Goal: Information Seeking & Learning: Learn about a topic

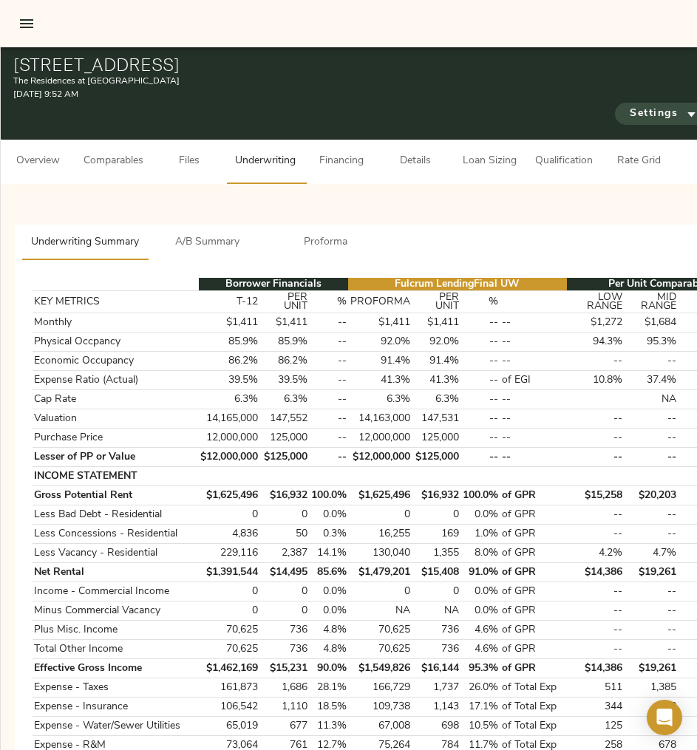
click at [649, 113] on span "Settings" at bounding box center [663, 114] width 66 height 18
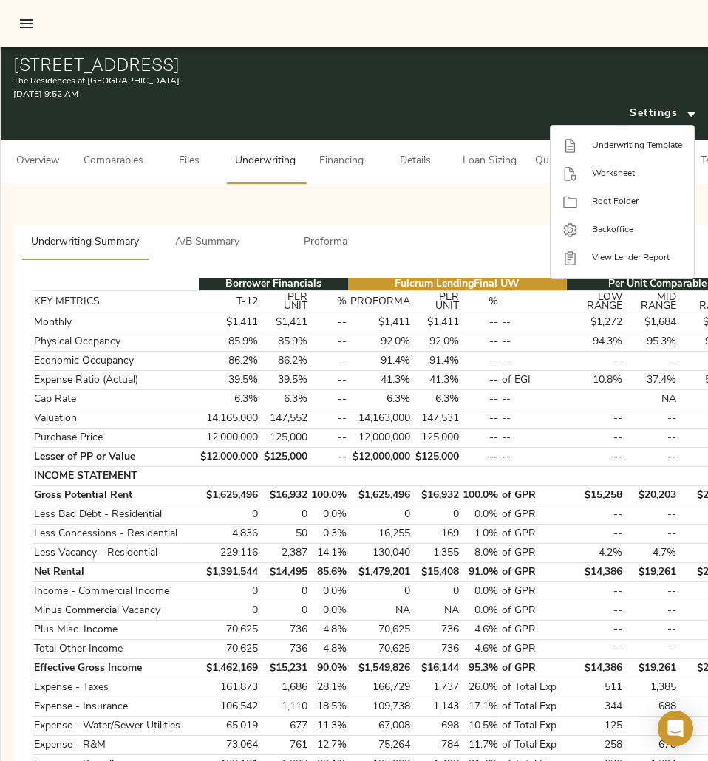
click at [420, 195] on div at bounding box center [354, 380] width 708 height 761
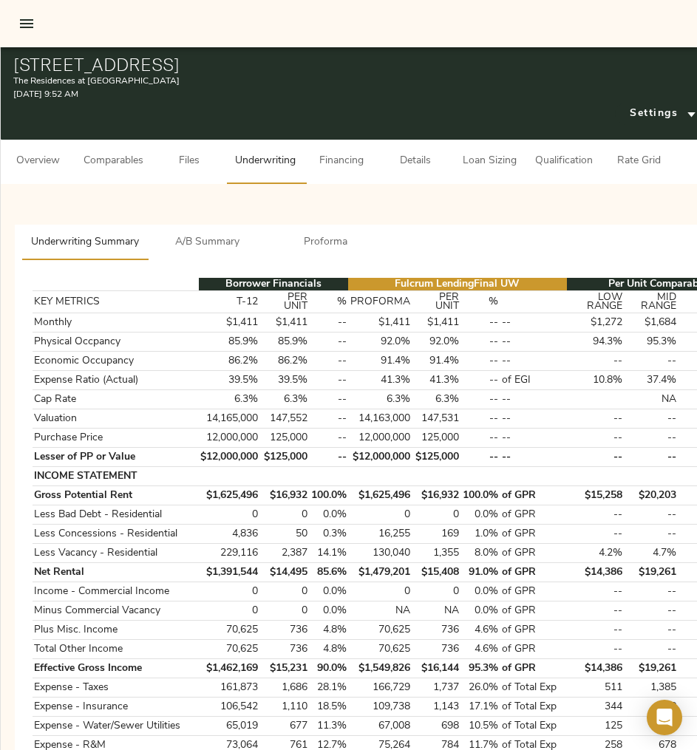
click at [24, 27] on icon "open drawer" at bounding box center [26, 23] width 13 height 9
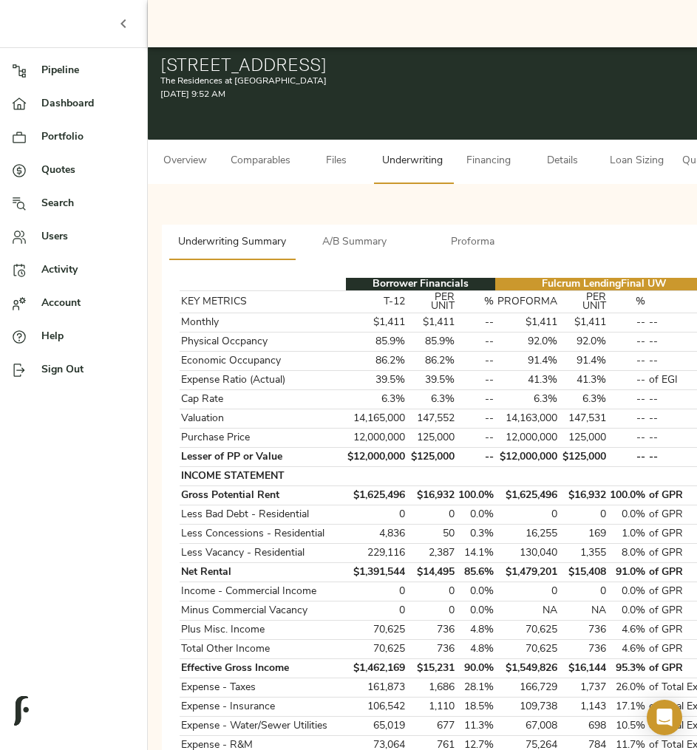
click at [44, 173] on span "Quotes" at bounding box center [88, 171] width 94 height 16
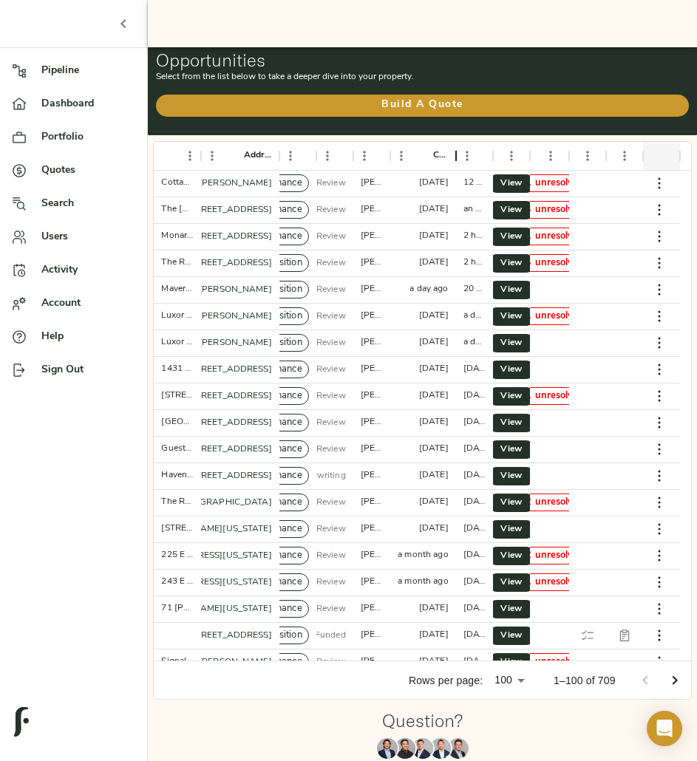
drag, startPoint x: 445, startPoint y: 156, endPoint x: 474, endPoint y: 156, distance: 28.8
click at [474, 156] on div "Property Name Address Type Stage Created By Created Last Updated Actions Commen…" at bounding box center [416, 155] width 525 height 29
click at [506, 262] on span "View" at bounding box center [511, 264] width 18 height 16
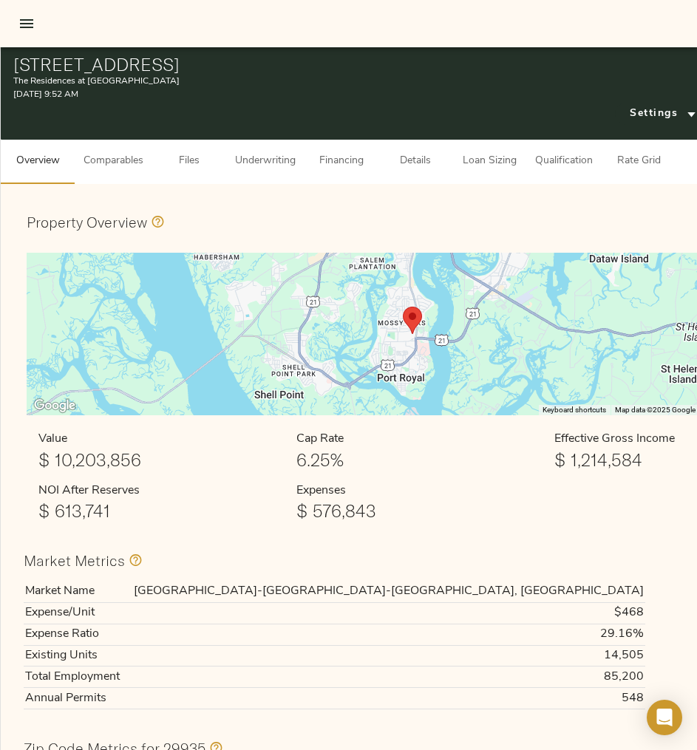
click at [122, 157] on span "Comparables" at bounding box center [113, 161] width 60 height 18
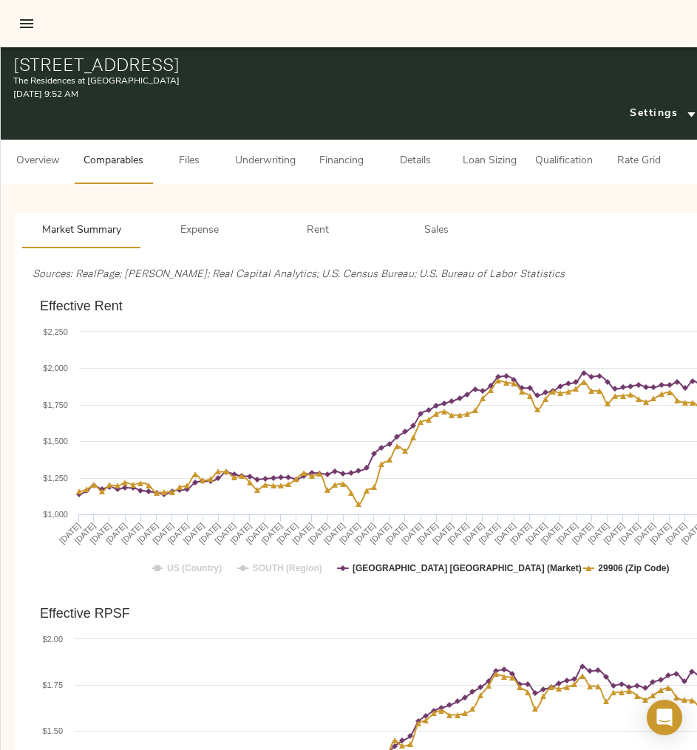
click at [454, 228] on span "Sales" at bounding box center [436, 231] width 100 height 18
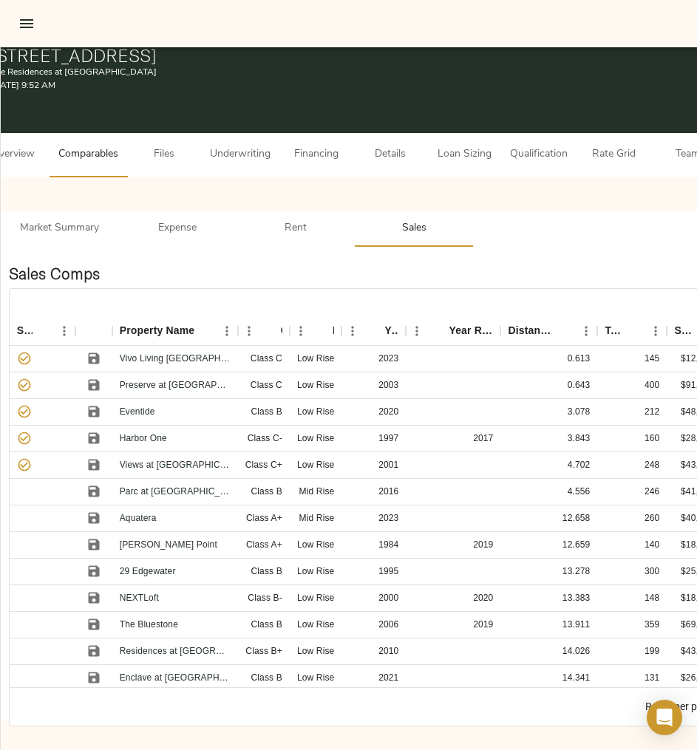
scroll to position [18, 0]
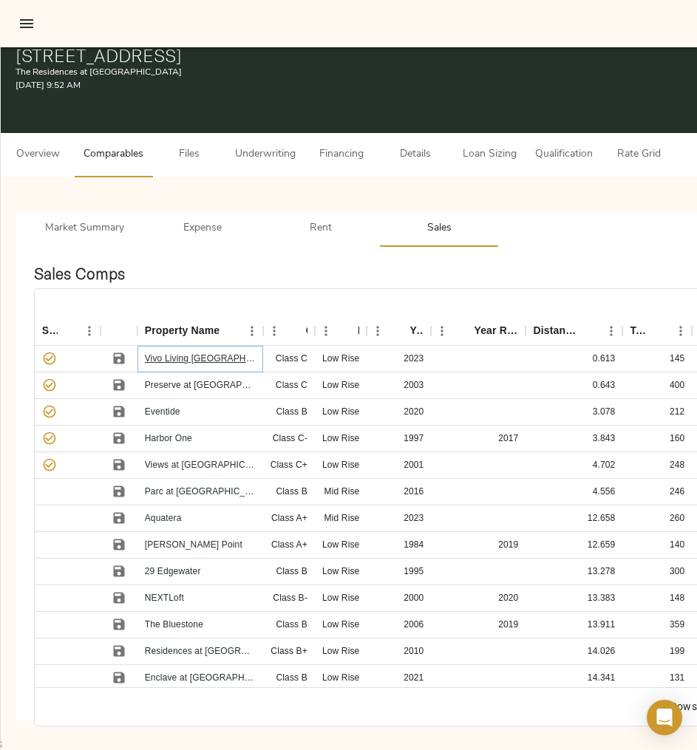
click at [157, 353] on link "Vivo Living Port Royal" at bounding box center [215, 358] width 140 height 10
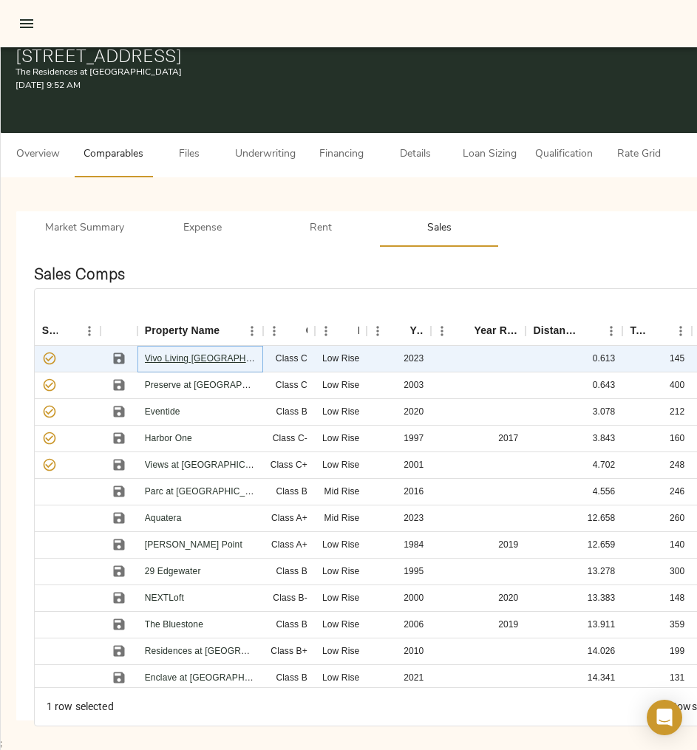
click at [184, 353] on link "Vivo Living Port Royal" at bounding box center [215, 358] width 140 height 10
click at [175, 380] on link "Preserve at Port Royal" at bounding box center [216, 385] width 143 height 10
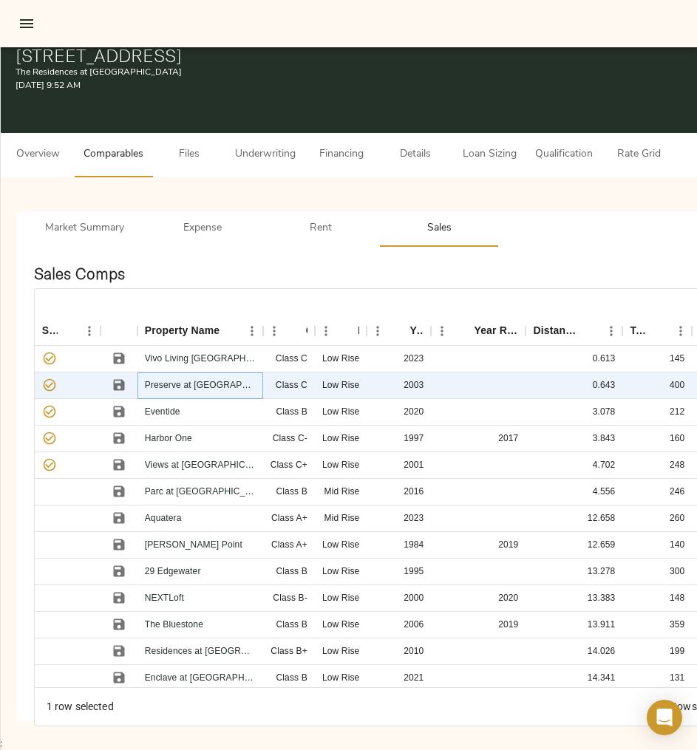
scroll to position [0, 0]
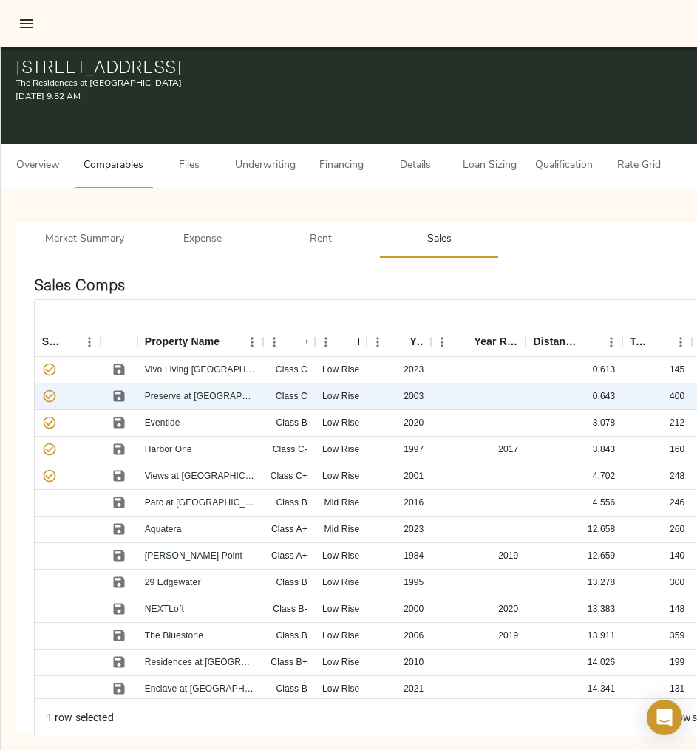
drag, startPoint x: 13, startPoint y: 65, endPoint x: 357, endPoint y: 70, distance: 343.6
click at [357, 70] on div "2208 Southside Blvd, Port Royal, SC 29935 The Residences at Port Royal August 1…" at bounding box center [487, 92] width 973 height 103
copy h1 "2208 Southside Blvd, Port Royal, SC 29935"
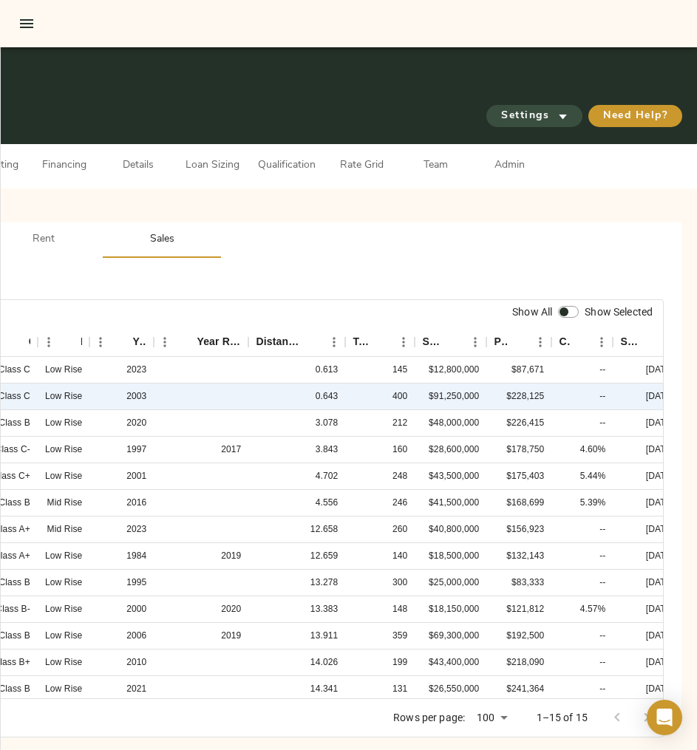
click at [543, 113] on span "Settings" at bounding box center [534, 116] width 66 height 18
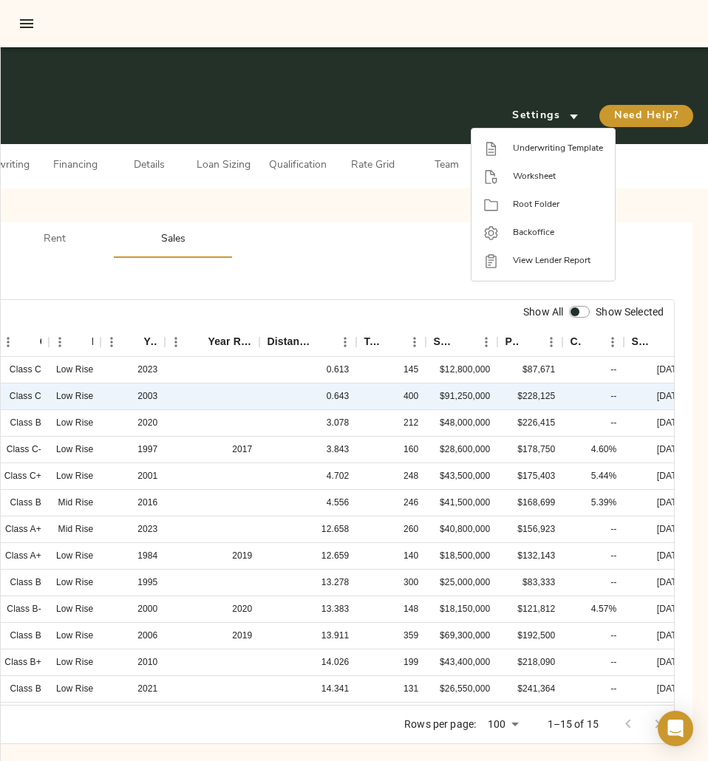
click at [502, 66] on div at bounding box center [354, 380] width 708 height 761
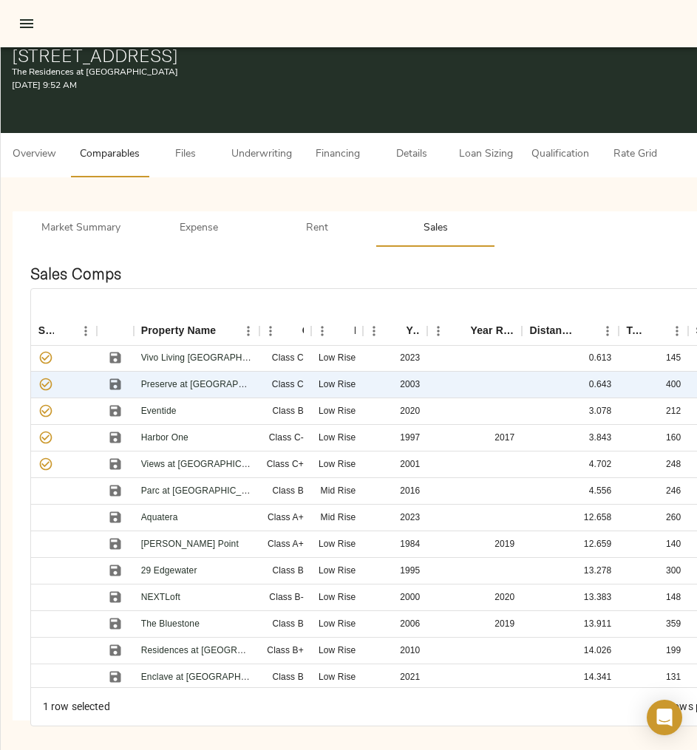
scroll to position [0, 0]
click at [157, 406] on link "Eventide" at bounding box center [158, 411] width 35 height 10
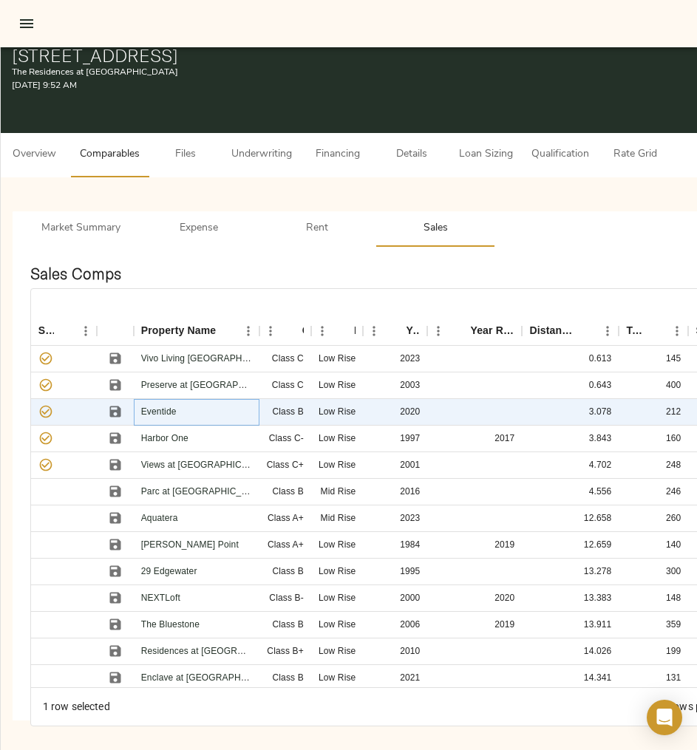
scroll to position [18, 288]
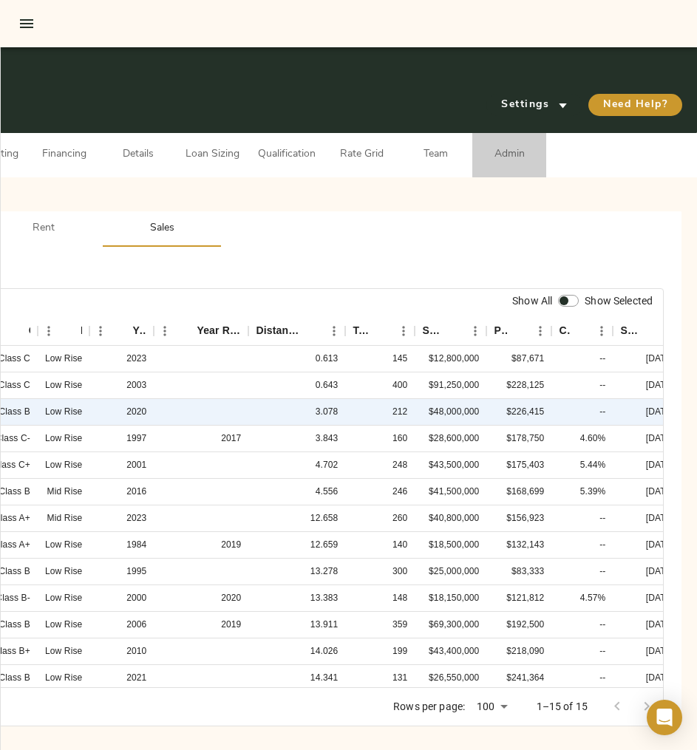
click at [494, 146] on span "Admin" at bounding box center [509, 155] width 56 height 18
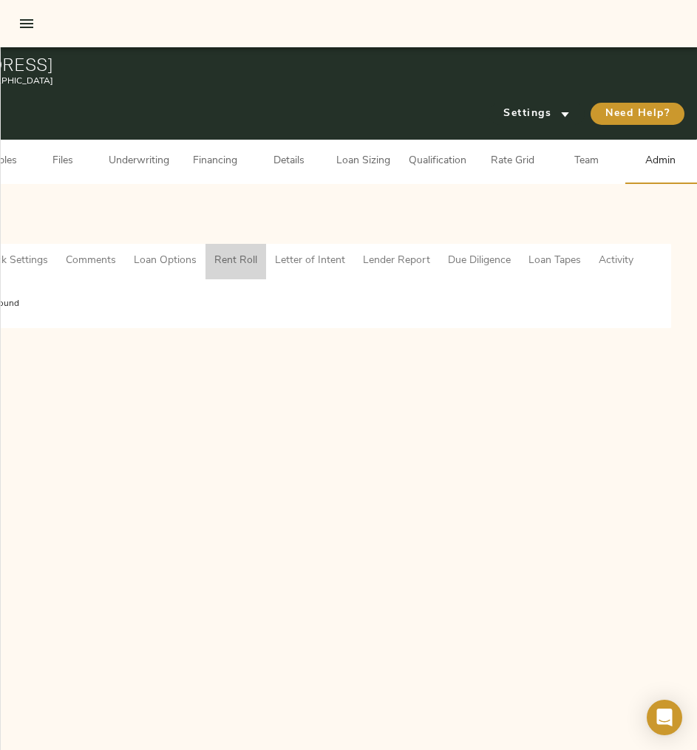
click at [225, 252] on span "Rent Roll" at bounding box center [235, 261] width 43 height 18
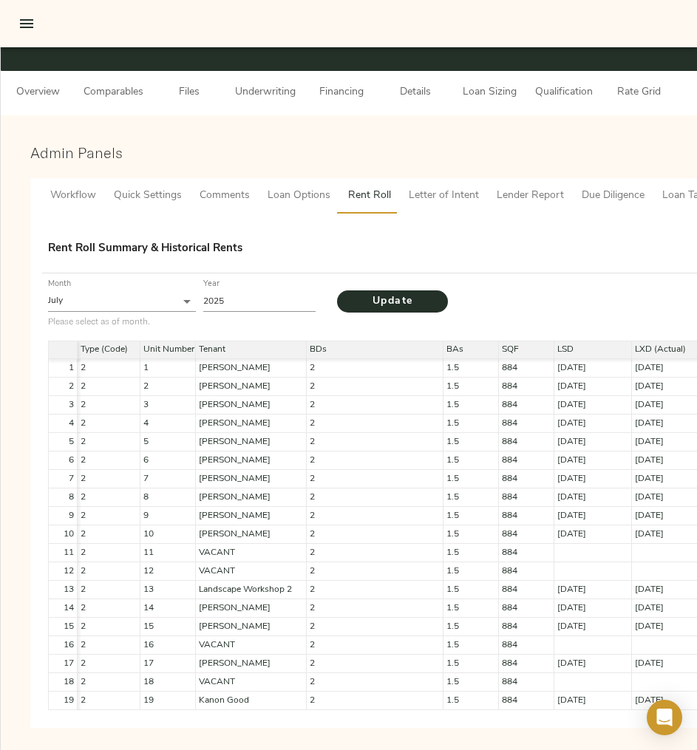
scroll to position [81, 0]
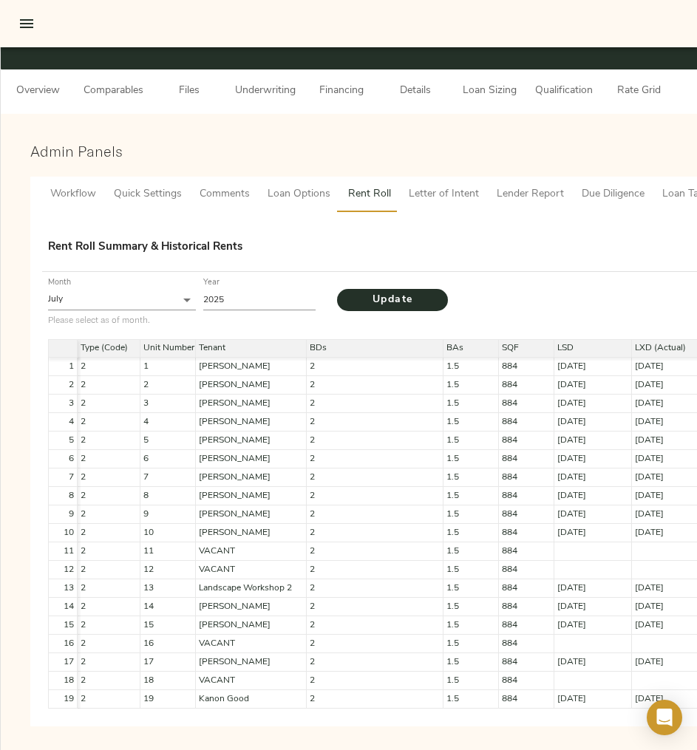
click at [237, 257] on div "Rent Roll Summary & Historical Rents" at bounding box center [596, 247] width 1097 height 35
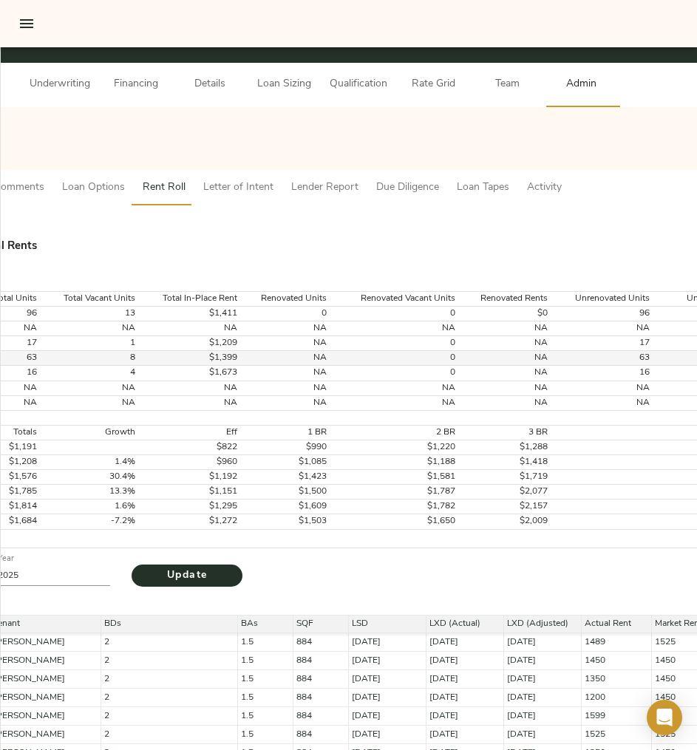
scroll to position [88, 0]
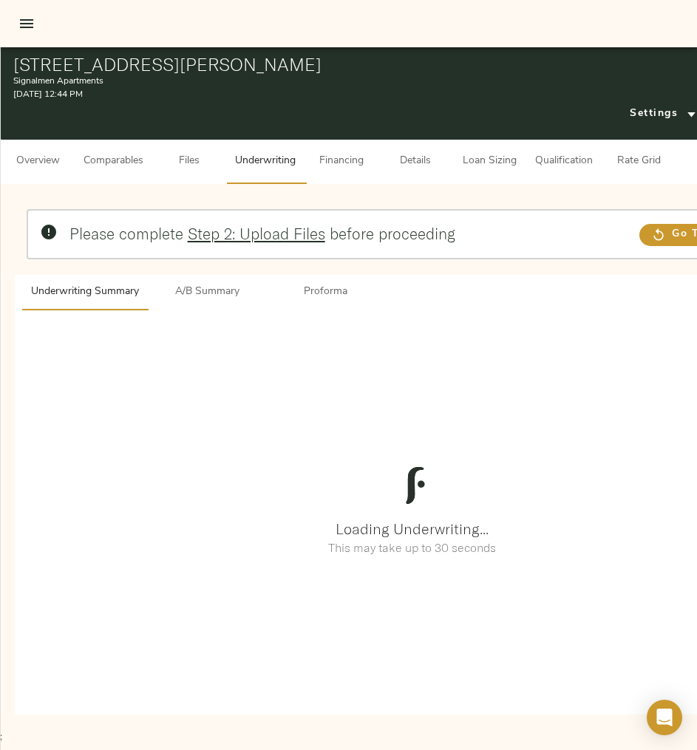
click at [486, 289] on div "Underwriting Summary A/B Summary Proforma Loading Underwriting... This may take…" at bounding box center [412, 495] width 795 height 440
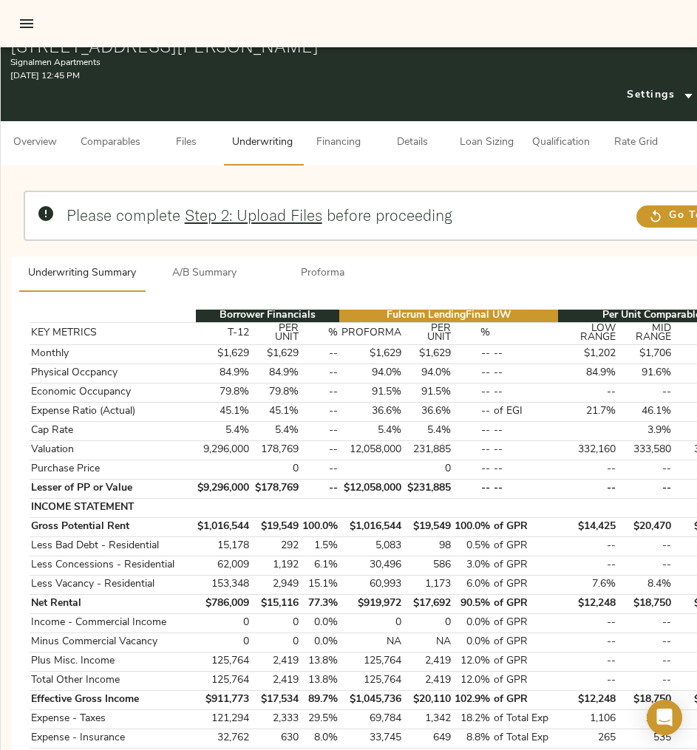
scroll to position [0, 3]
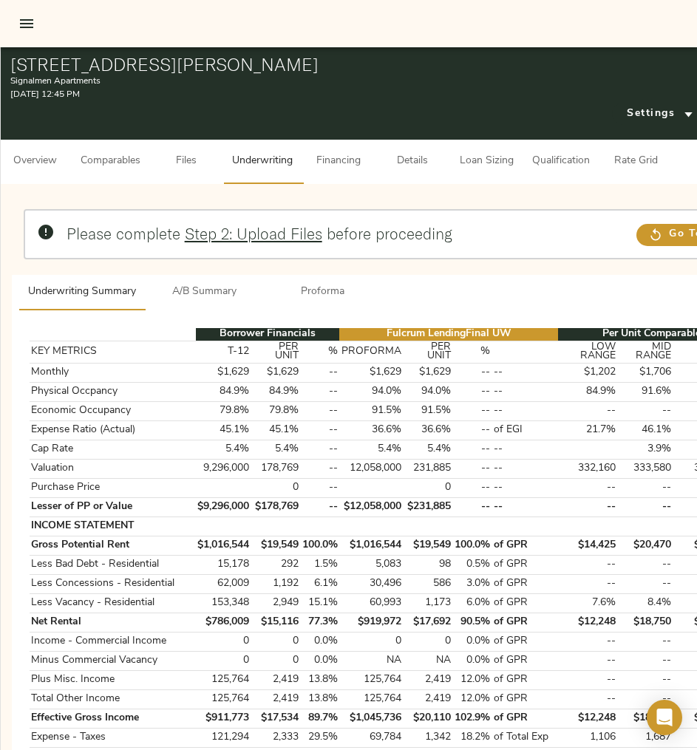
click at [418, 273] on div "Please complete Step 2: Upload Files before proceeding Go To Step" at bounding box center [409, 241] width 783 height 77
click at [630, 109] on span "Settings" at bounding box center [660, 114] width 66 height 18
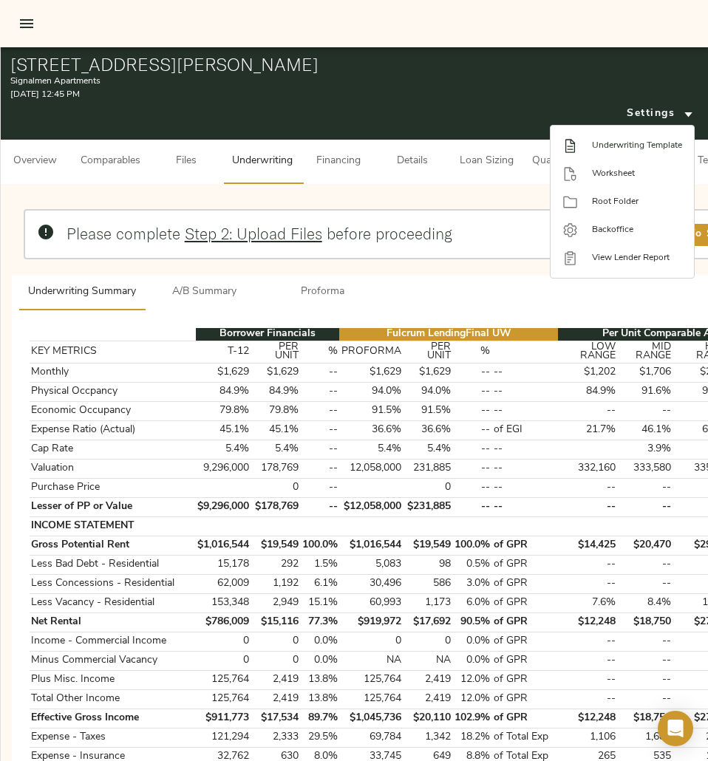
click at [624, 147] on span "Underwriting Template" at bounding box center [637, 145] width 90 height 13
click at [420, 304] on div at bounding box center [354, 380] width 708 height 761
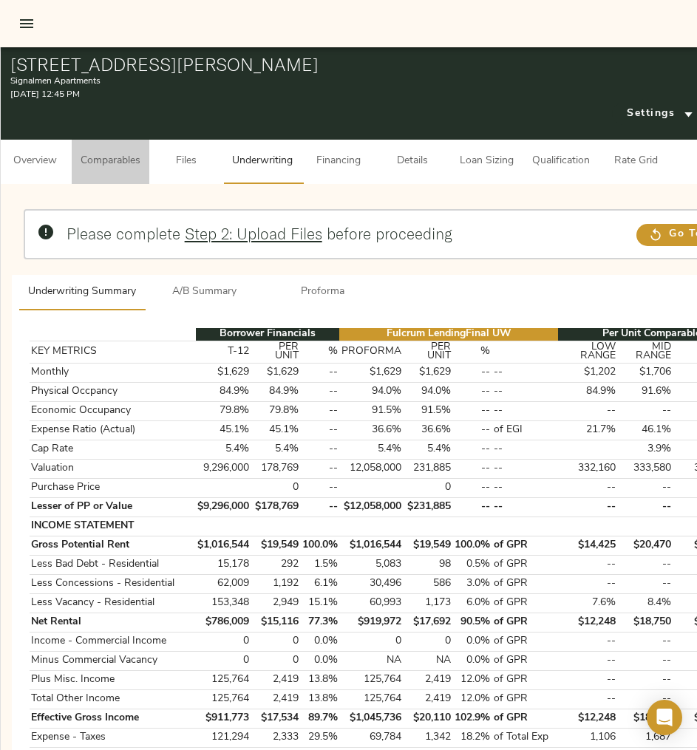
click at [92, 151] on button "Comparables" at bounding box center [111, 162] width 78 height 44
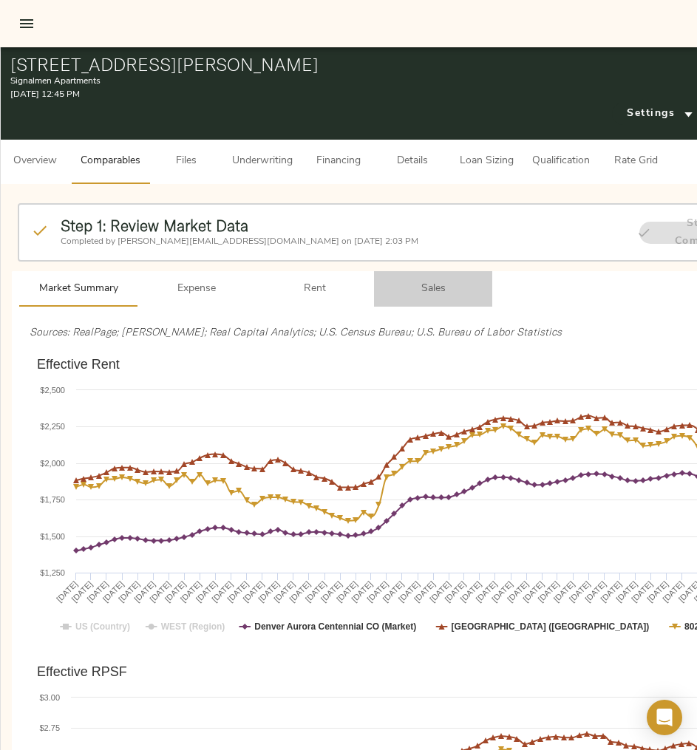
click at [429, 287] on span "Sales" at bounding box center [433, 289] width 100 height 18
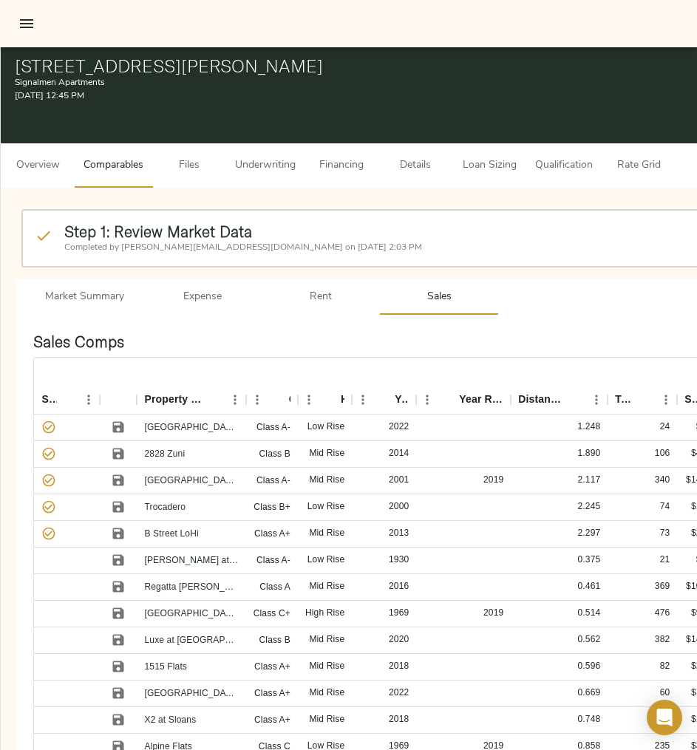
drag, startPoint x: 13, startPoint y: 62, endPoint x: 295, endPoint y: 64, distance: 281.5
click at [295, 64] on div "1259 Newton St, Denver, CO 80204 Signalmen Apartments August 11, 2025 12:45 PM …" at bounding box center [480, 92] width 958 height 102
copy h1 "1259 Newton St, Denver, CO 80204"
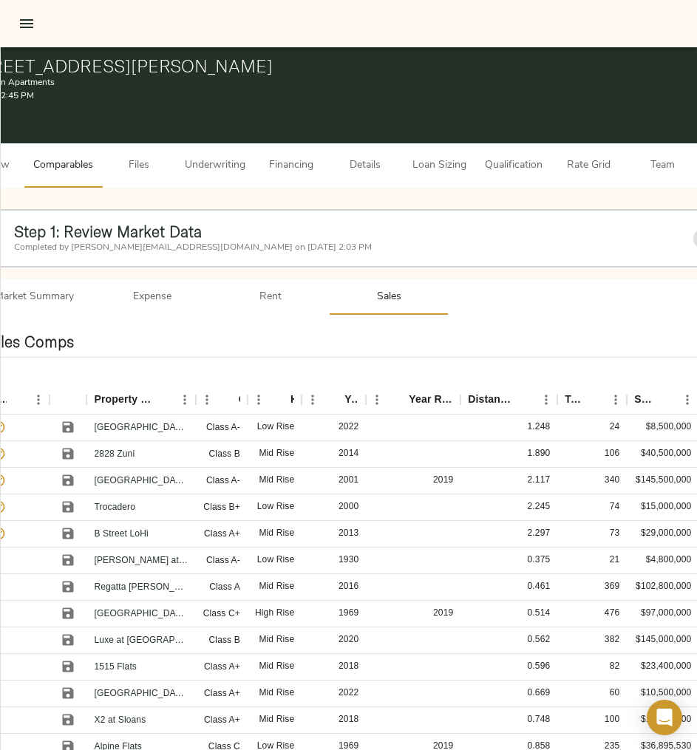
scroll to position [0, 49]
click at [117, 477] on link "Commons Park West" at bounding box center [142, 480] width 94 height 10
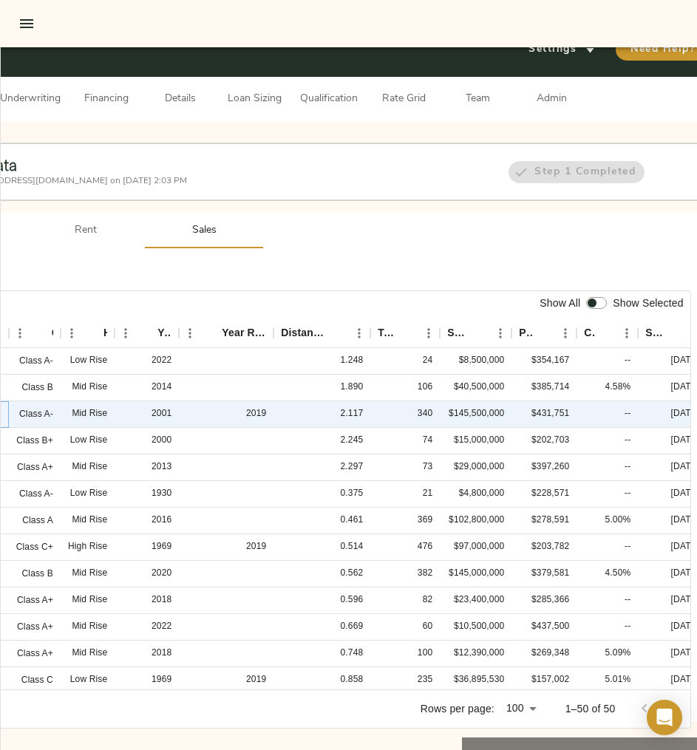
scroll to position [66, 273]
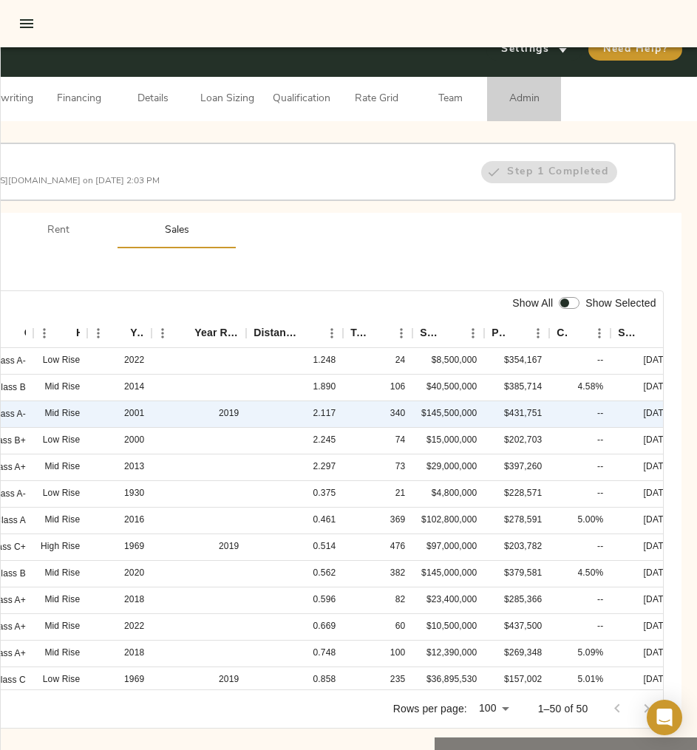
click at [522, 97] on span "Admin" at bounding box center [524, 99] width 56 height 18
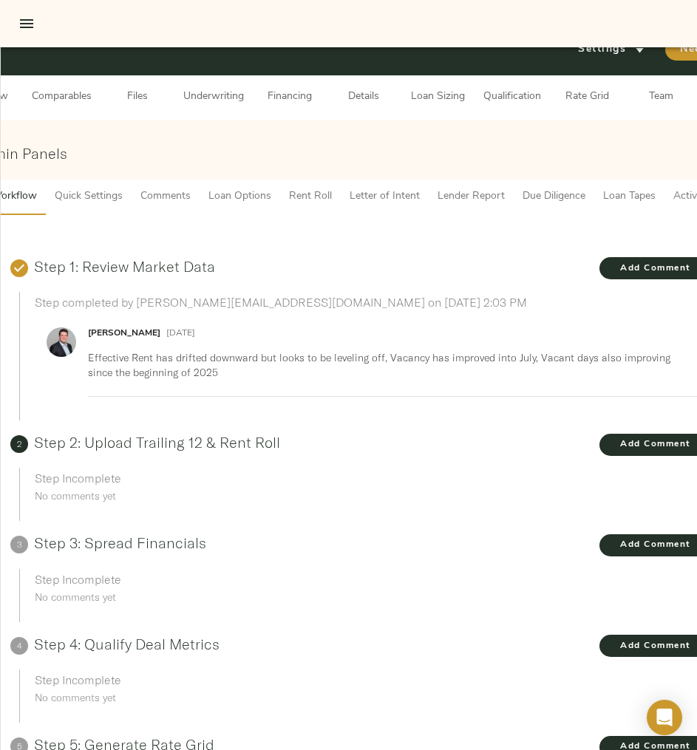
scroll to position [64, 54]
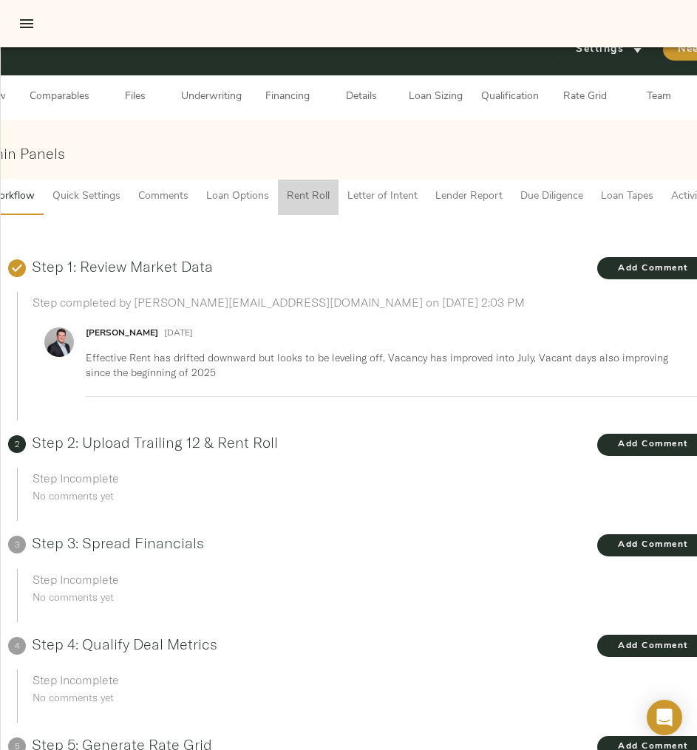
click at [299, 198] on span "Rent Roll" at bounding box center [308, 197] width 43 height 18
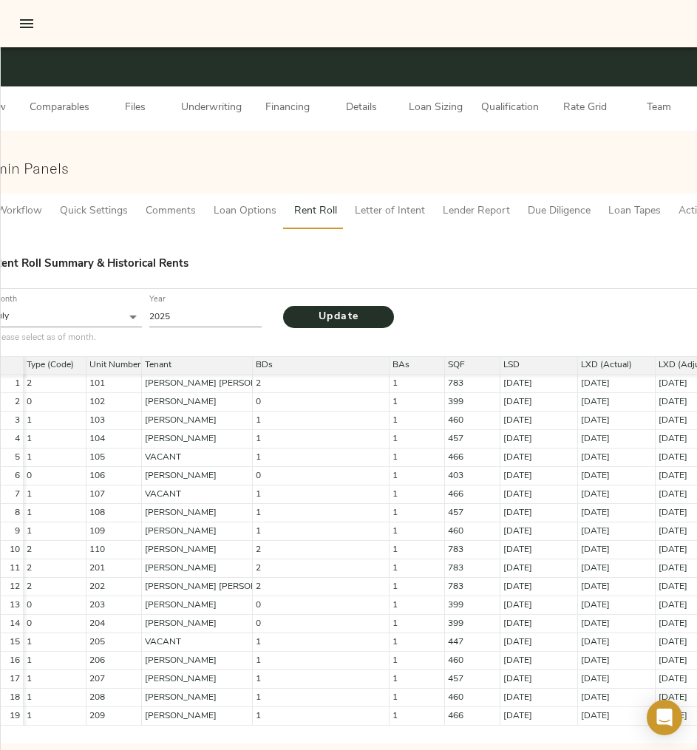
scroll to position [69, 54]
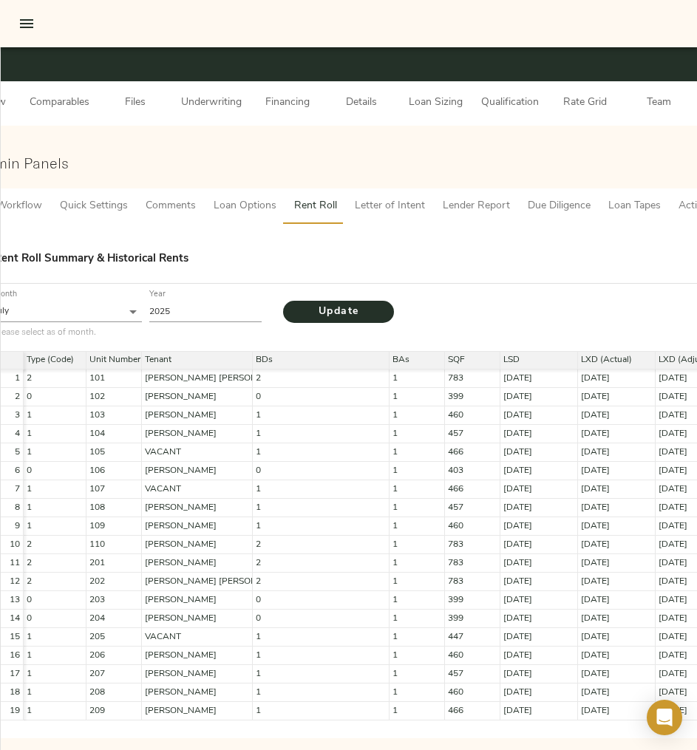
click at [285, 253] on div "Rent Roll Summary & Historical Rents" at bounding box center [529, 259] width 1070 height 17
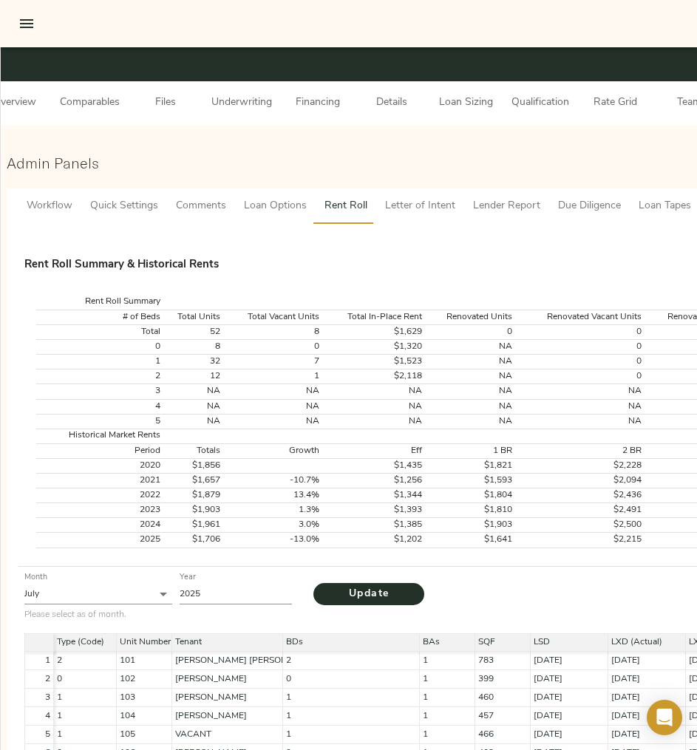
scroll to position [69, 0]
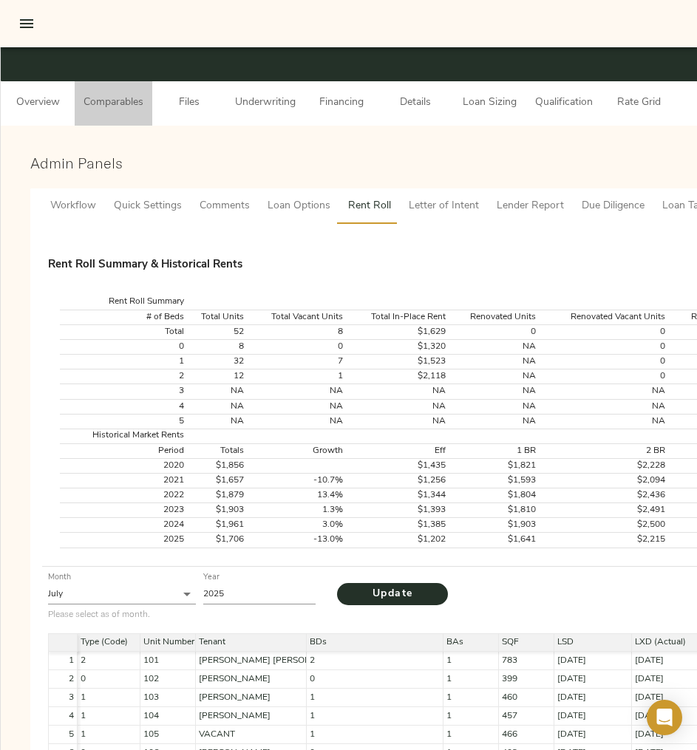
click at [109, 100] on span "Comparables" at bounding box center [113, 103] width 60 height 18
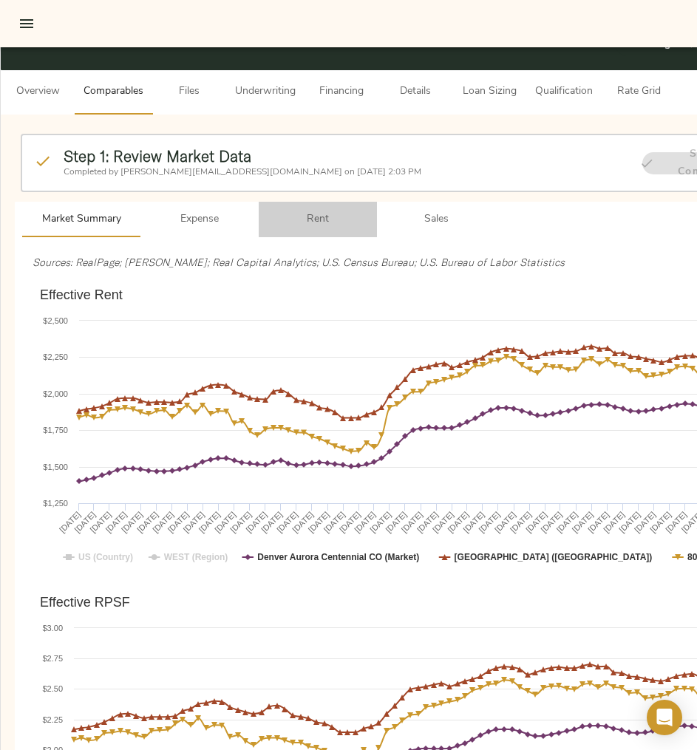
click at [327, 214] on span "Rent" at bounding box center [317, 220] width 100 height 18
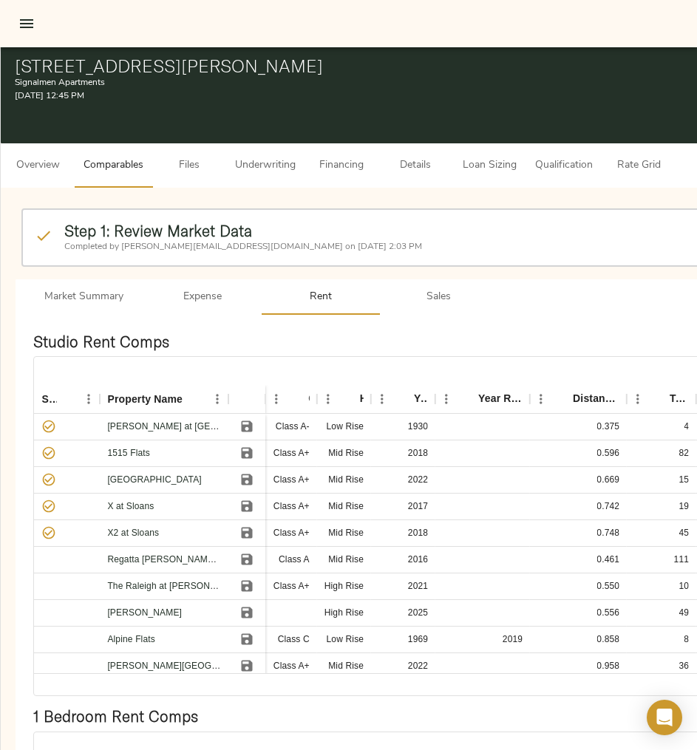
scroll to position [37, 0]
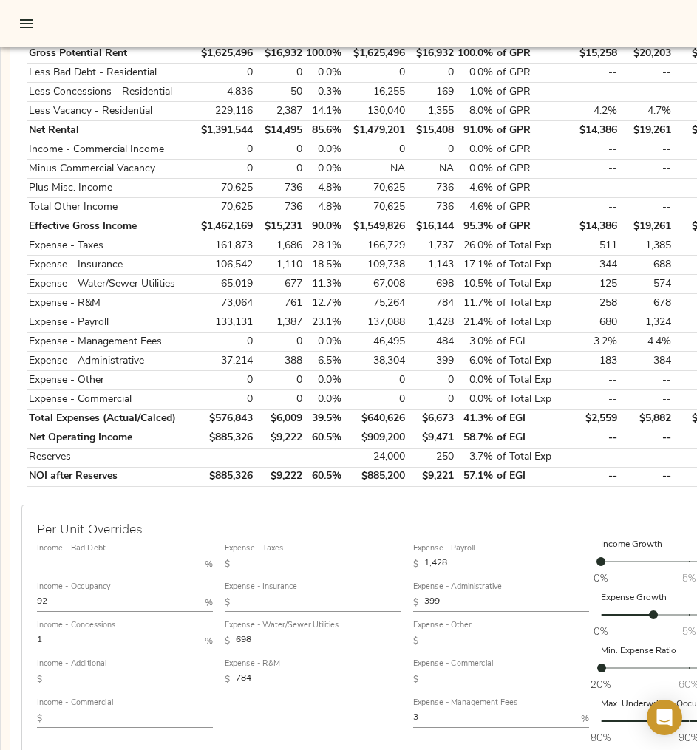
scroll to position [441, 5]
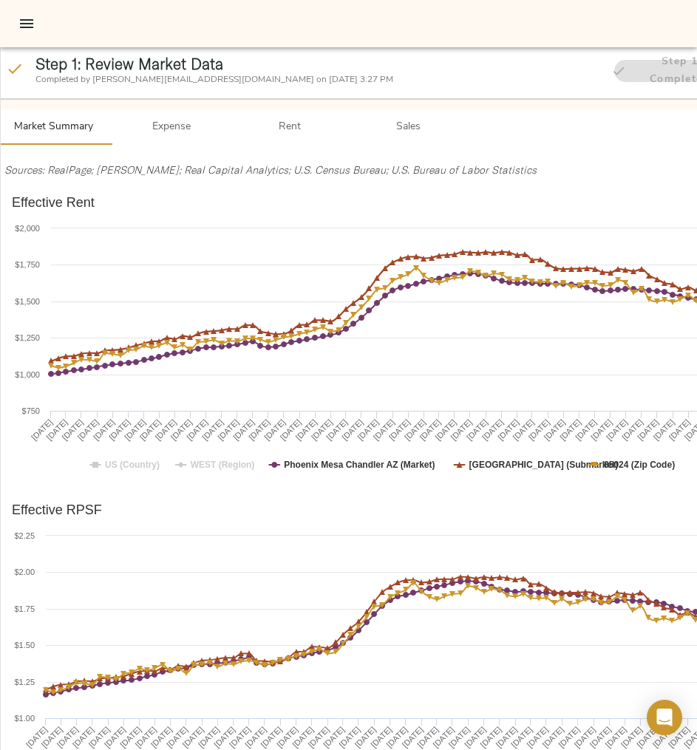
scroll to position [0, 28]
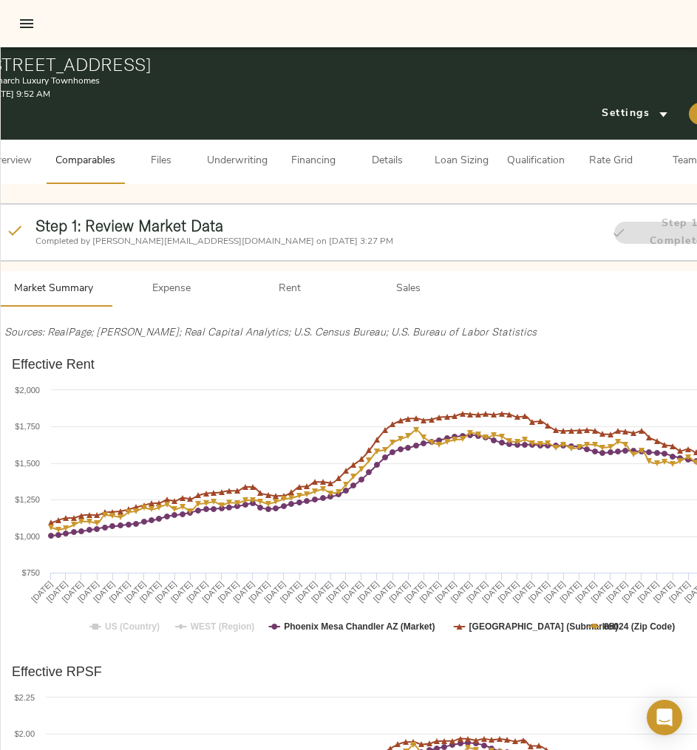
click at [236, 153] on span "Underwriting" at bounding box center [237, 161] width 61 height 18
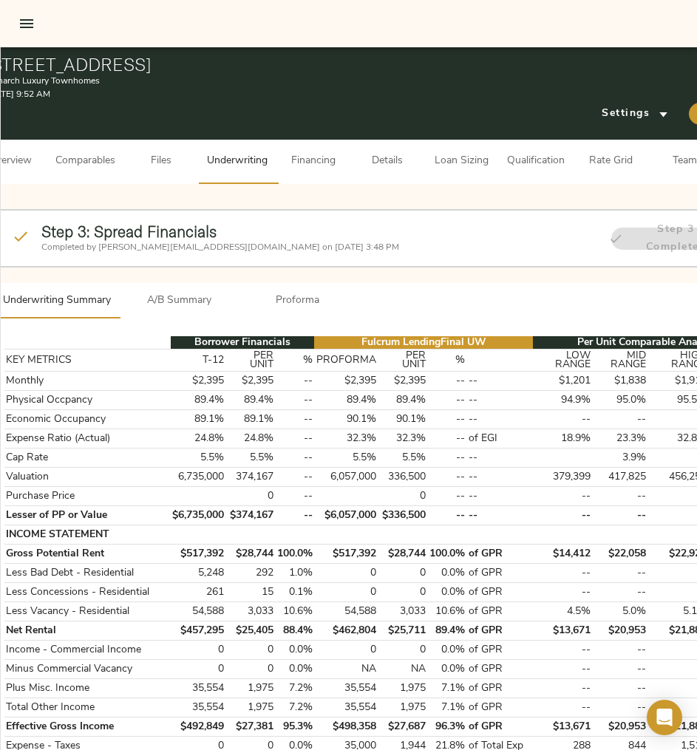
click at [174, 295] on span "A/B Summary" at bounding box center [179, 301] width 100 height 18
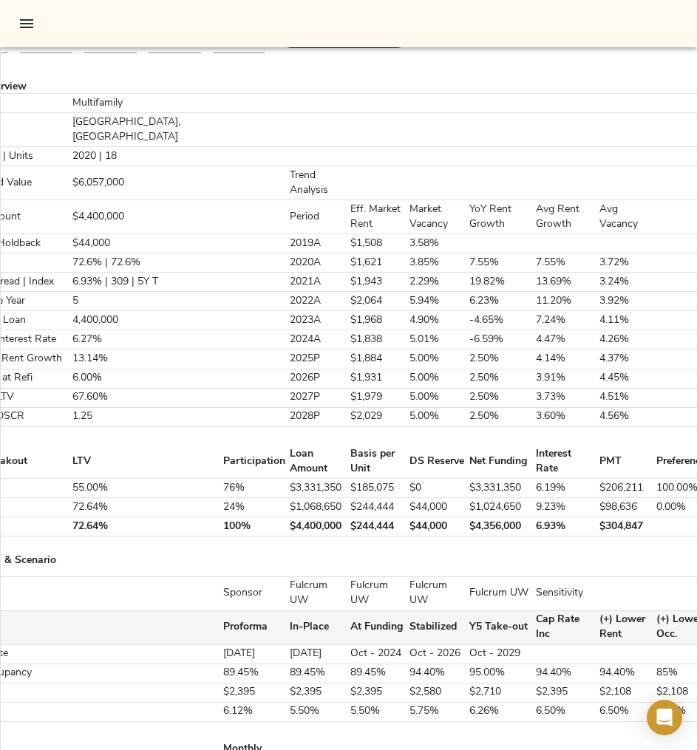
scroll to position [318, 77]
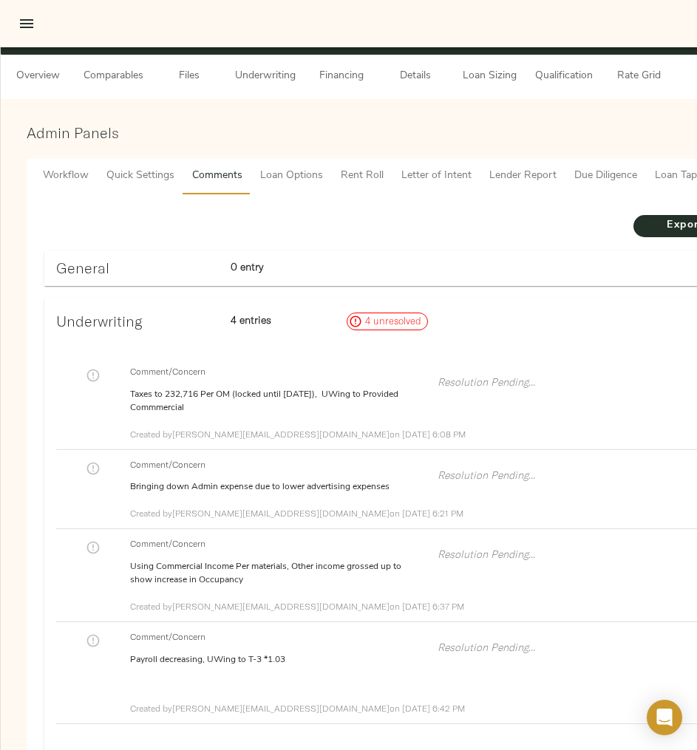
scroll to position [86, 0]
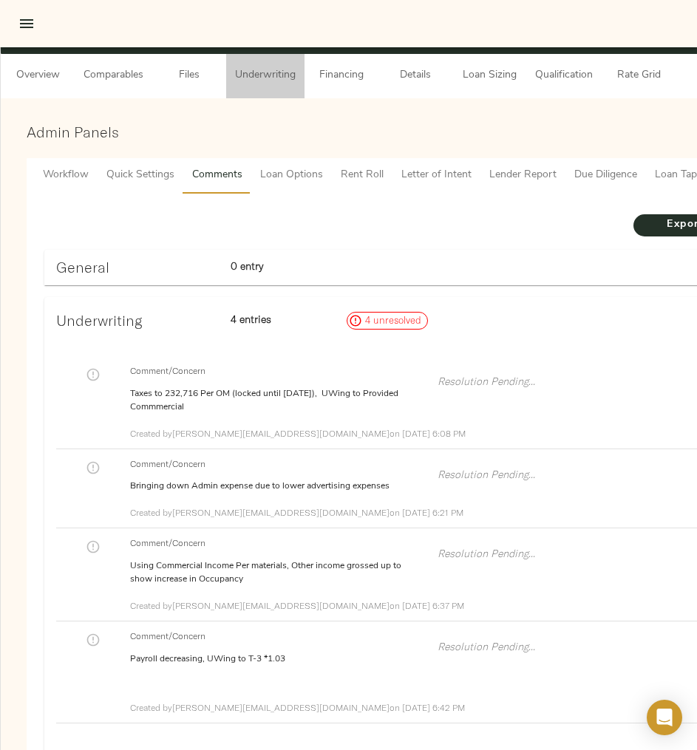
click at [260, 83] on span "Underwriting" at bounding box center [265, 75] width 61 height 18
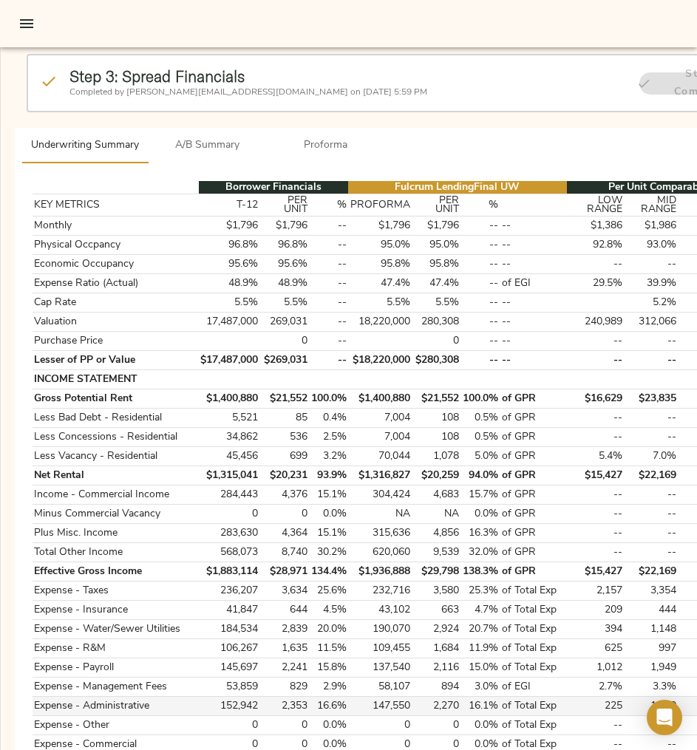
scroll to position [154, 0]
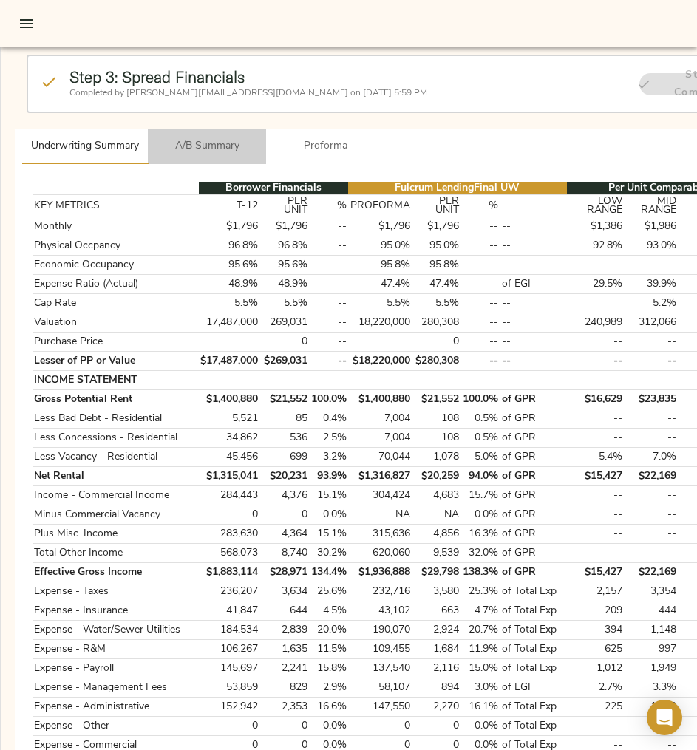
click at [225, 150] on span "A/B Summary" at bounding box center [207, 146] width 100 height 18
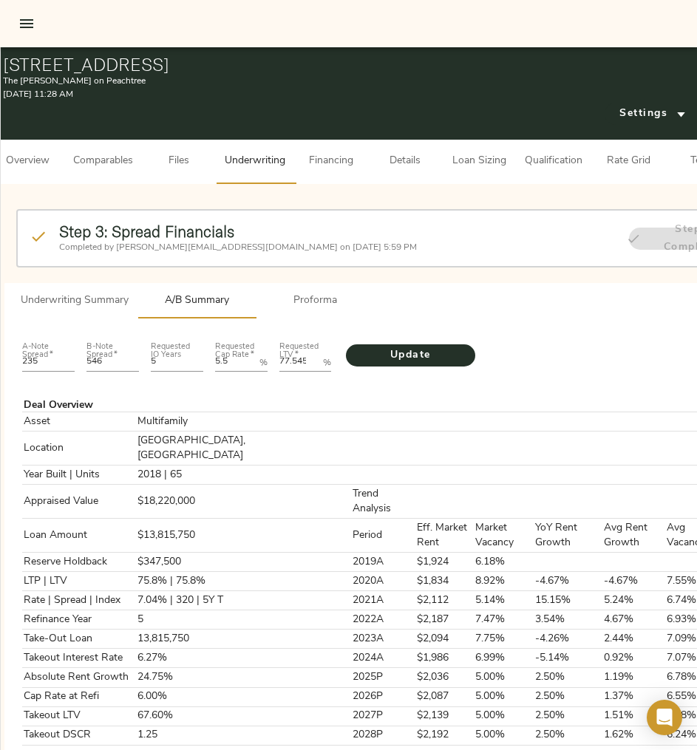
scroll to position [0, 129]
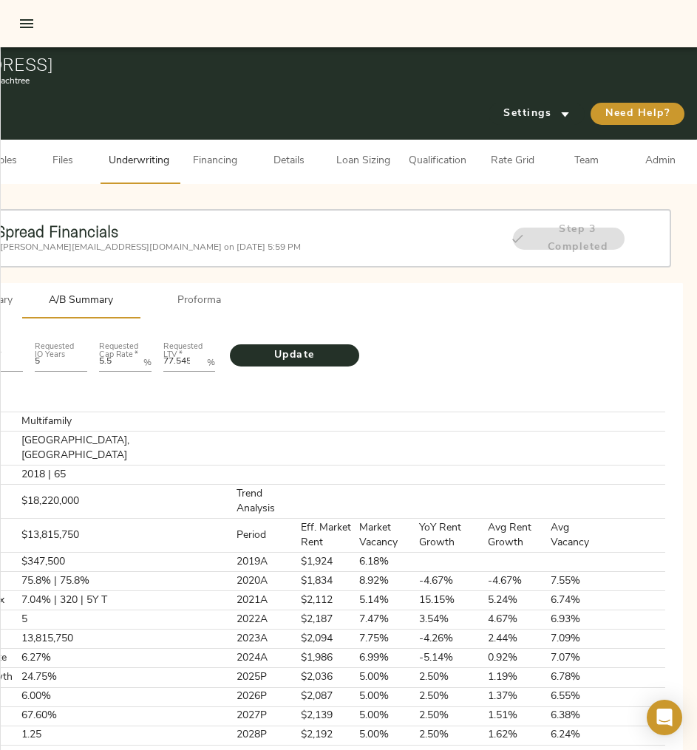
click at [669, 159] on span "Admin" at bounding box center [660, 161] width 56 height 18
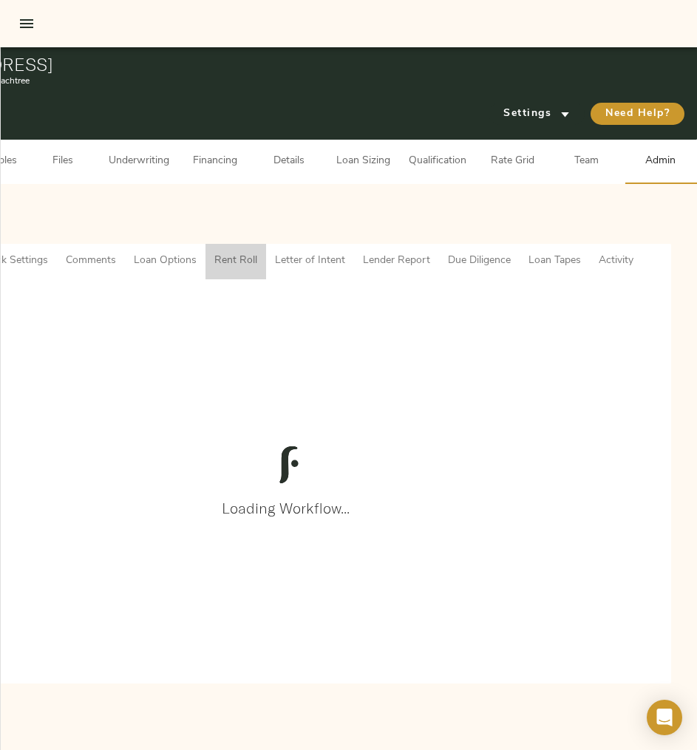
click at [228, 254] on span "Rent Roll" at bounding box center [235, 261] width 43 height 18
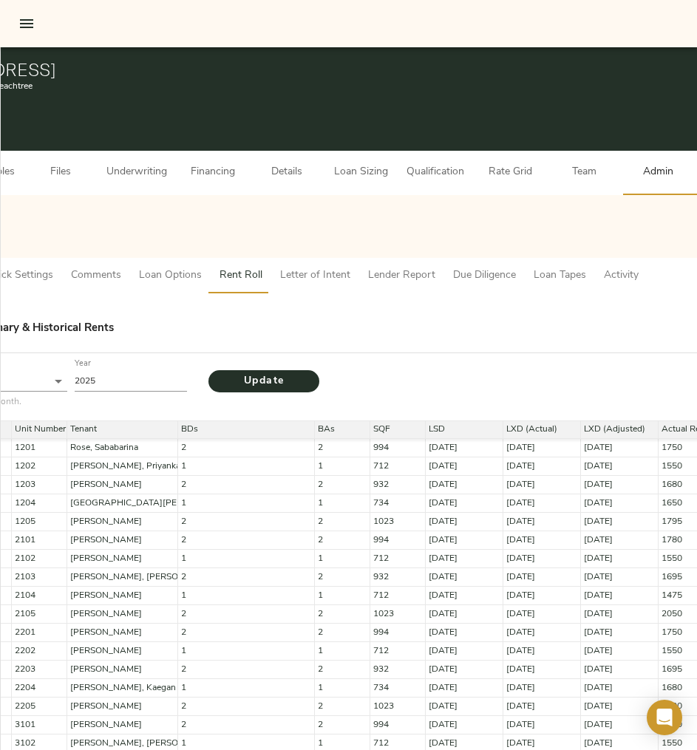
click at [217, 330] on div "Rent Roll Summary & Historical Rents" at bounding box center [454, 329] width 1070 height 17
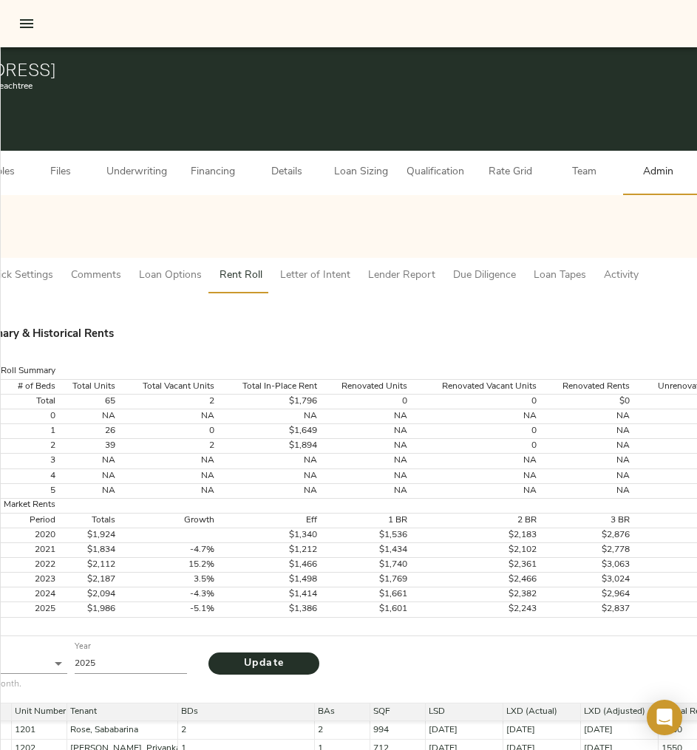
click at [221, 335] on div "Rent Roll Summary & Historical Rents" at bounding box center [454, 335] width 1070 height 17
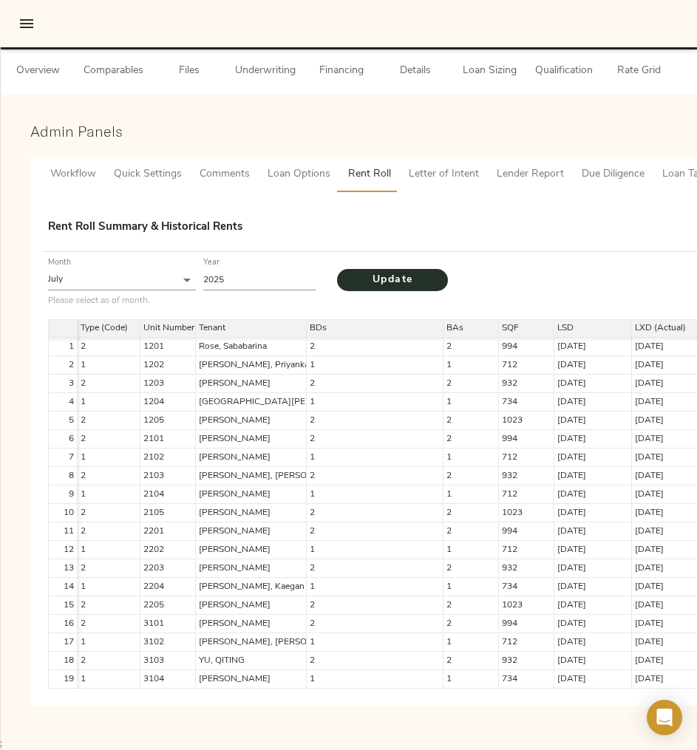
scroll to position [0, 11]
click at [249, 82] on button "Underwriting" at bounding box center [265, 72] width 78 height 44
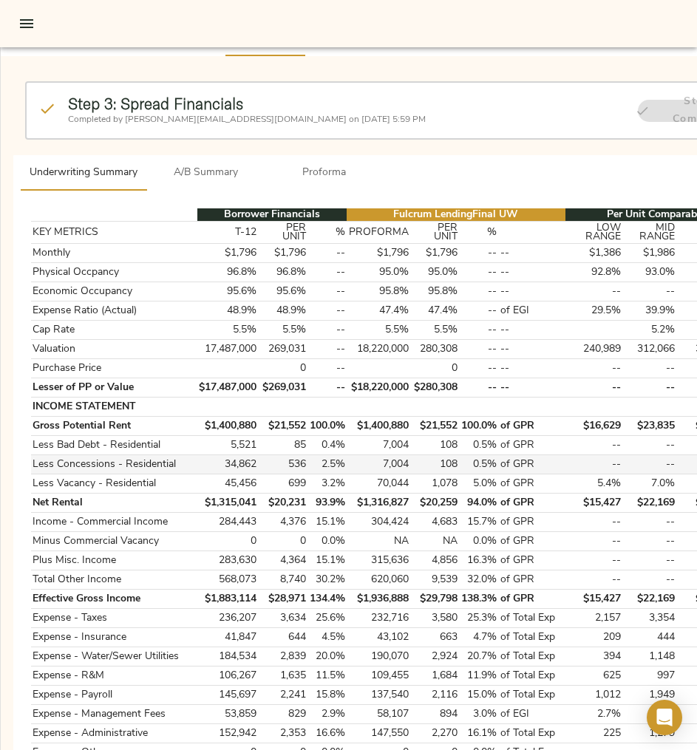
scroll to position [126, 1]
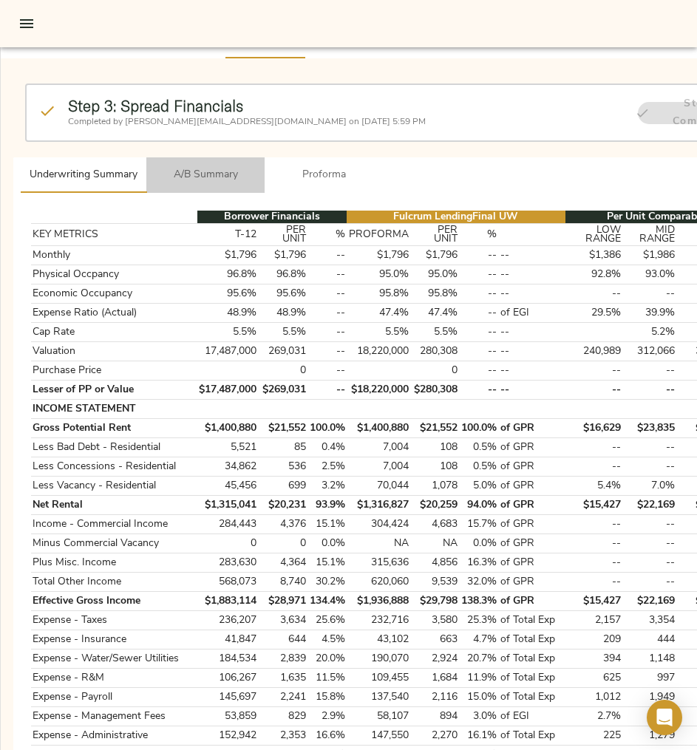
click at [205, 180] on span "A/B Summary" at bounding box center [205, 175] width 100 height 18
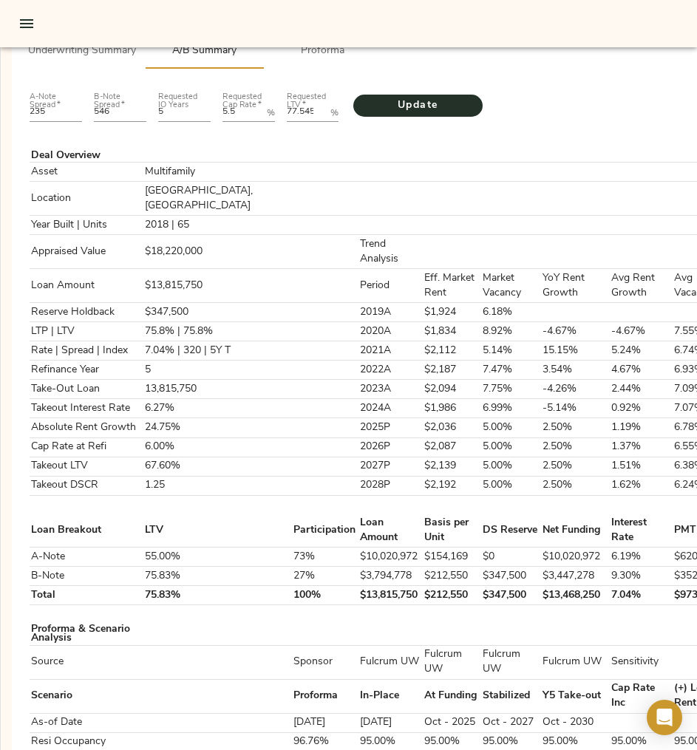
scroll to position [5, 3]
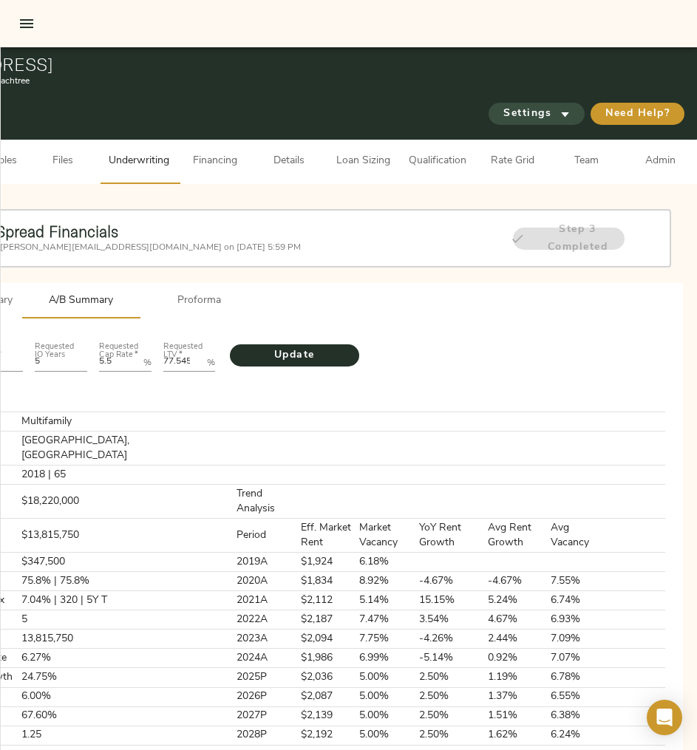
click at [555, 110] on span "Settings" at bounding box center [536, 114] width 66 height 18
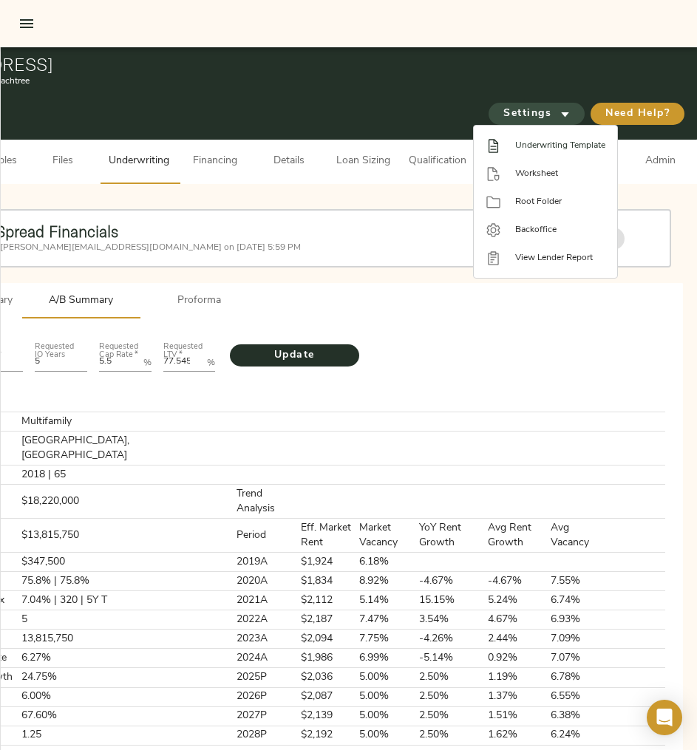
scroll to position [0, 117]
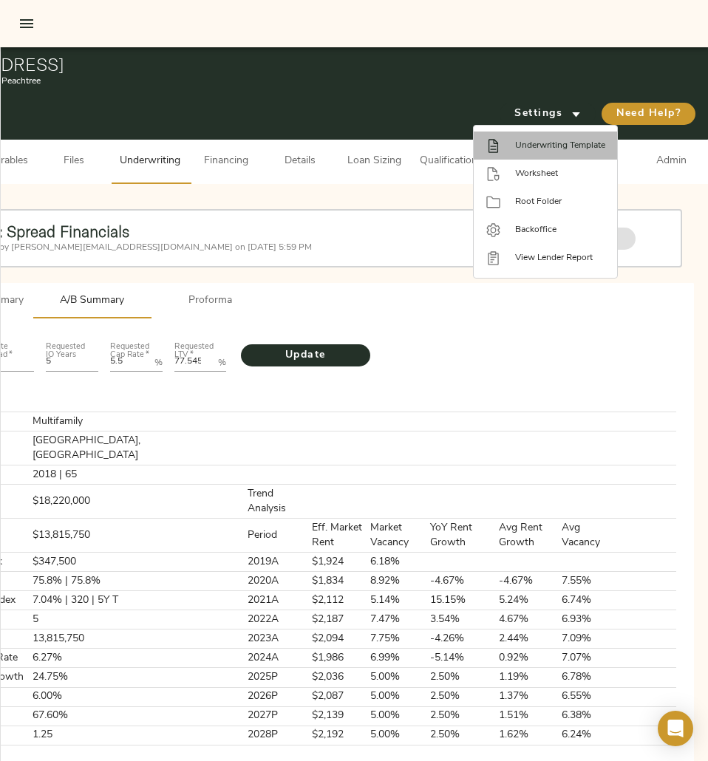
click at [537, 155] on li "Underwriting Template" at bounding box center [545, 146] width 143 height 28
click at [531, 376] on div at bounding box center [354, 380] width 708 height 761
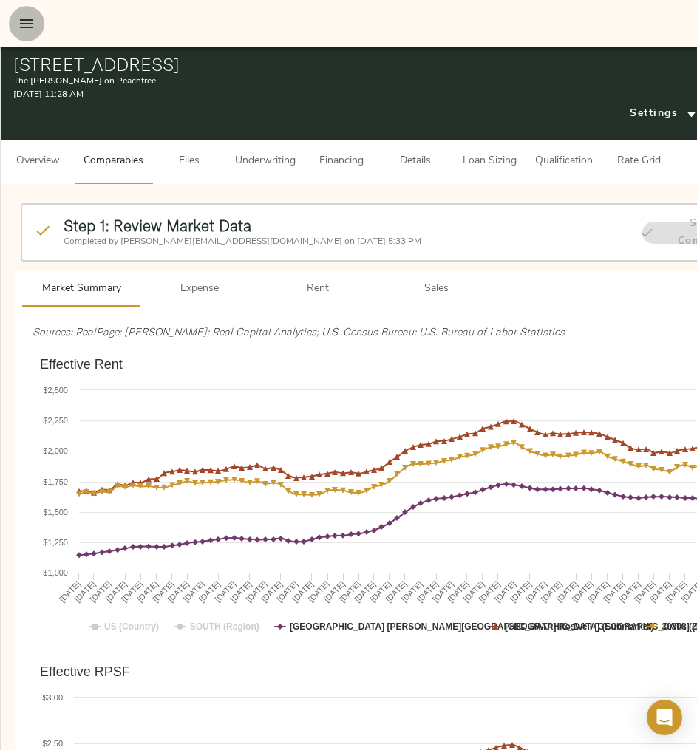
click at [24, 30] on icon "open drawer" at bounding box center [27, 24] width 18 height 18
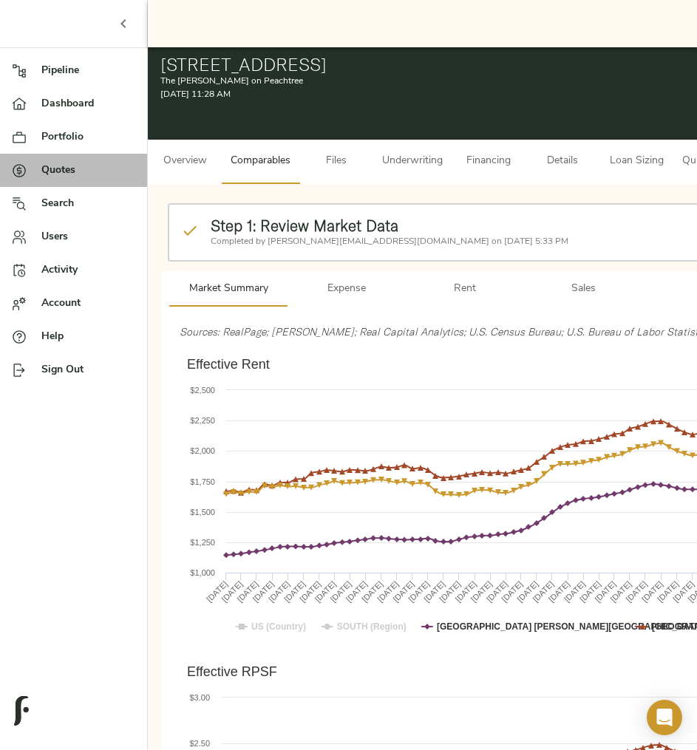
click at [51, 177] on span "Quotes" at bounding box center [88, 171] width 94 height 16
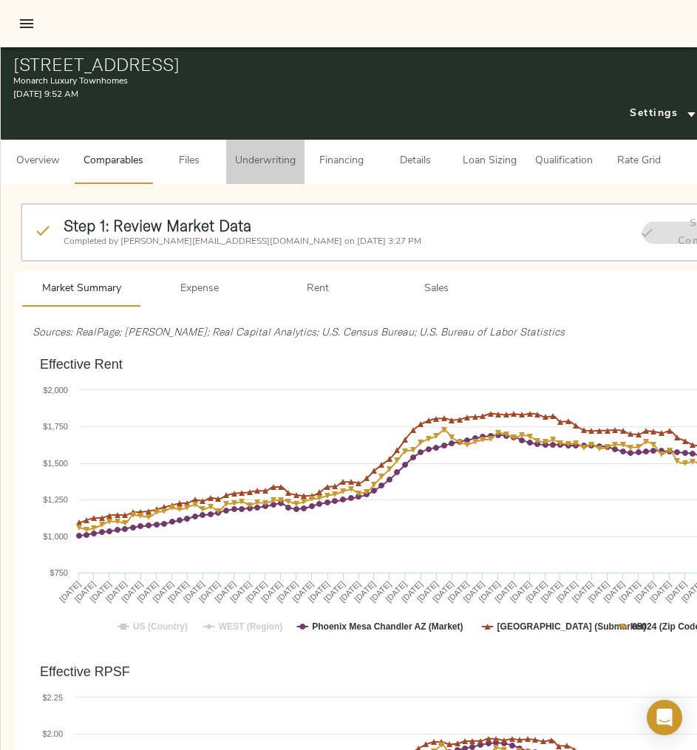
click at [255, 153] on span "Underwriting" at bounding box center [265, 161] width 61 height 18
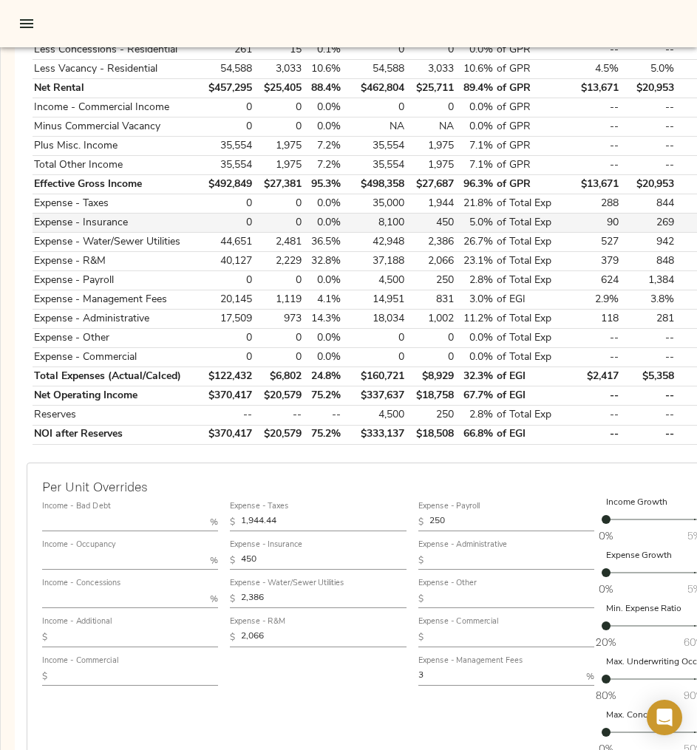
scroll to position [554, 0]
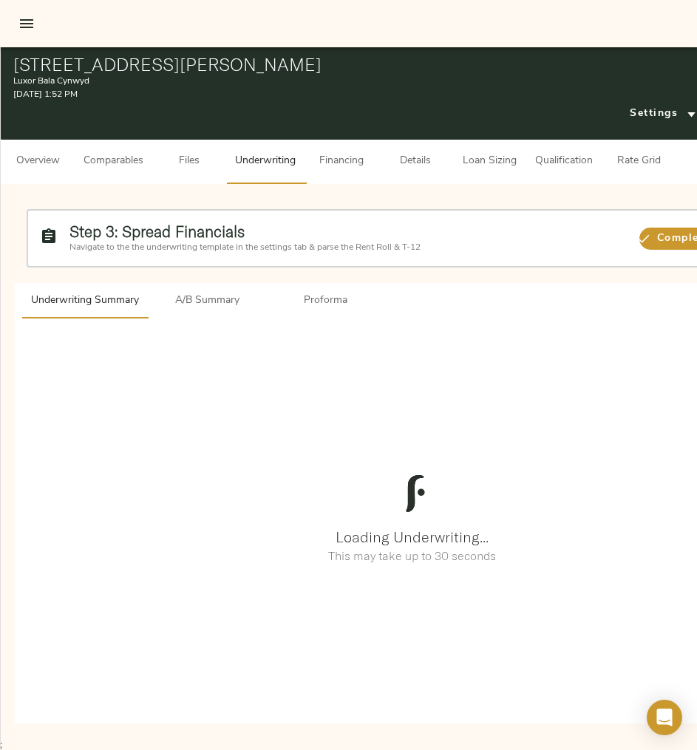
click at [131, 154] on span "Comparables" at bounding box center [113, 161] width 60 height 18
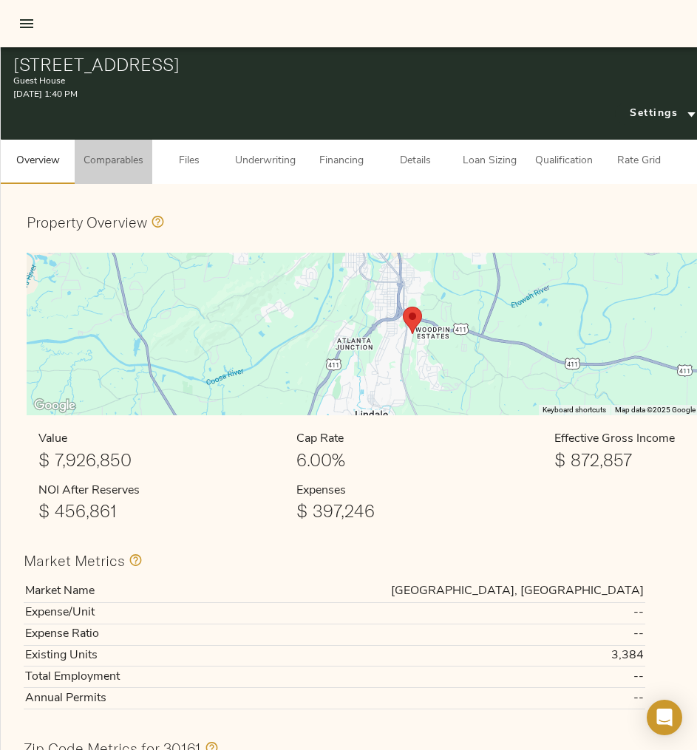
click at [118, 158] on span "Comparables" at bounding box center [113, 161] width 60 height 18
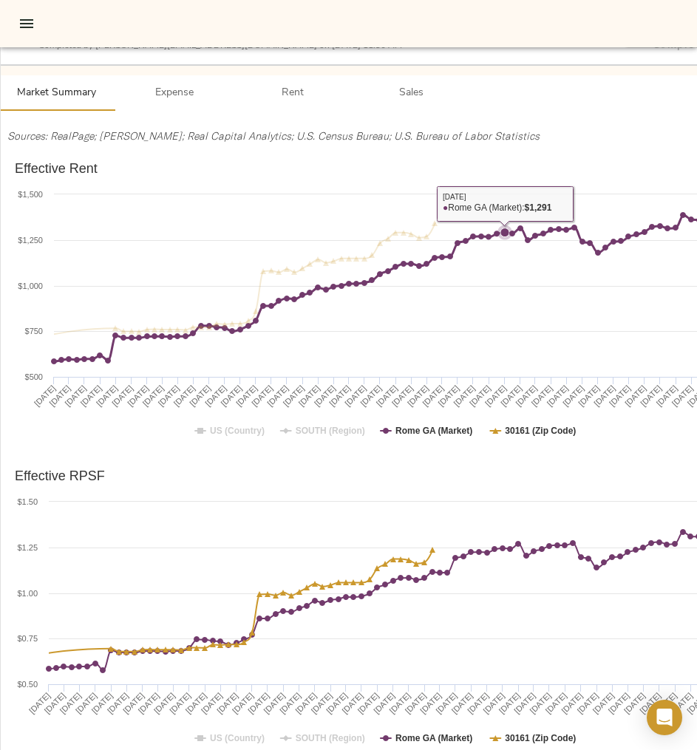
scroll to position [197, 25]
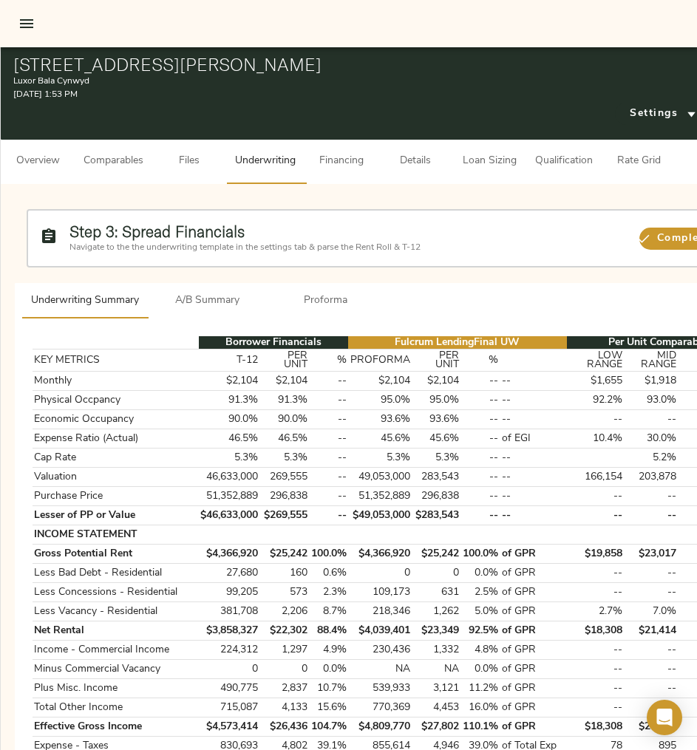
scroll to position [1, 0]
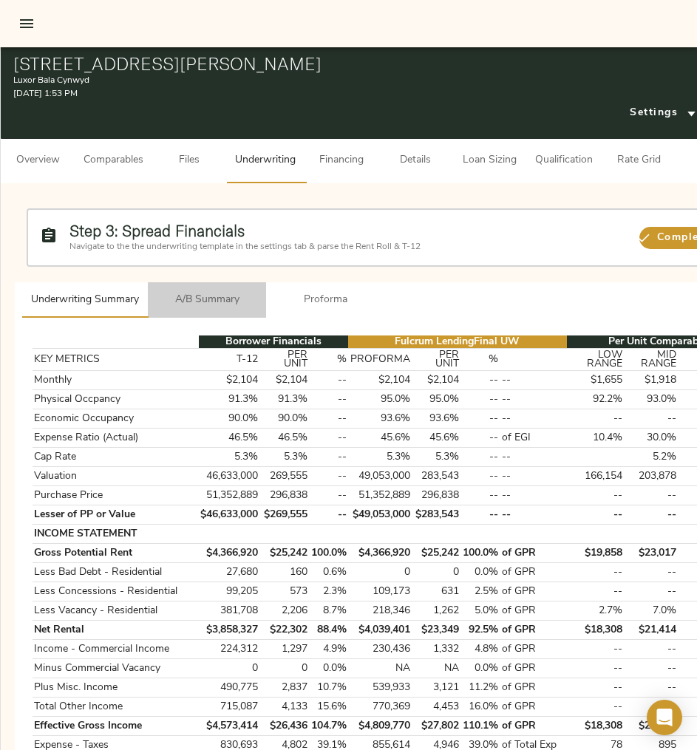
click at [187, 306] on span "A/B Summary" at bounding box center [207, 300] width 100 height 18
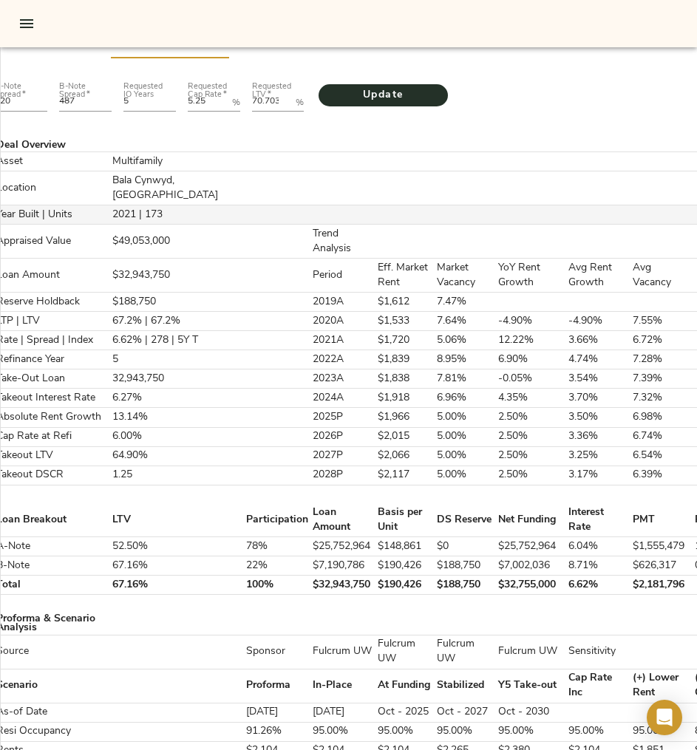
scroll to position [0, 38]
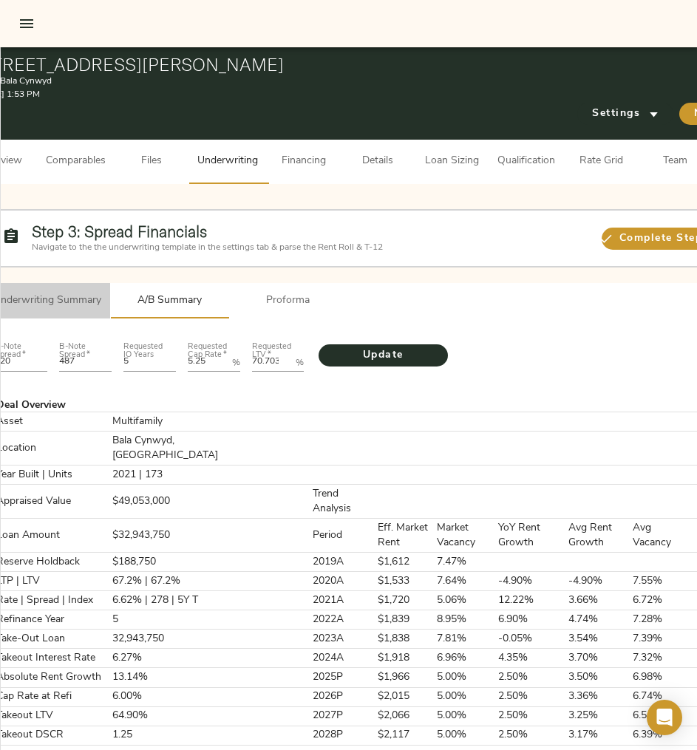
click at [60, 283] on button "Underwriting Summary" at bounding box center [47, 300] width 126 height 35
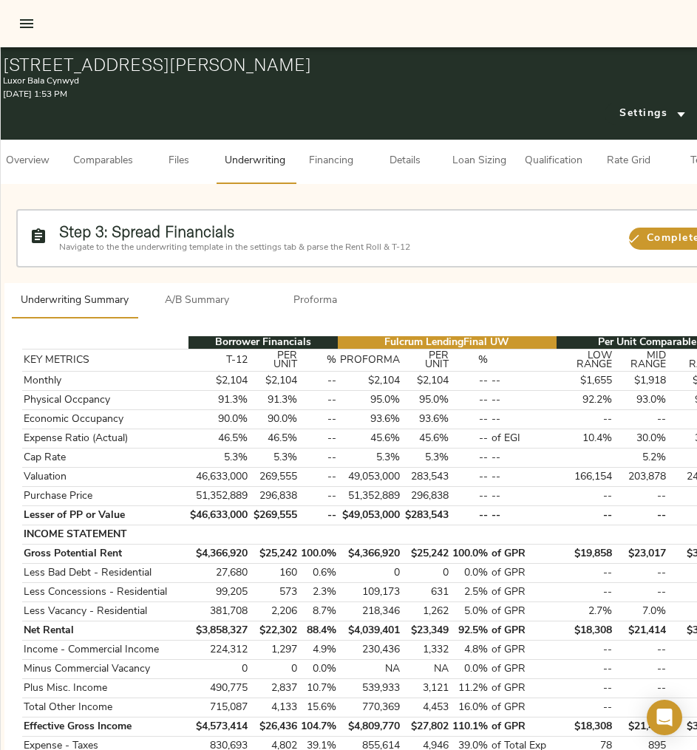
scroll to position [0, 9]
click at [474, 224] on h2 "Step 3: Spread Financials" at bounding box center [339, 231] width 556 height 18
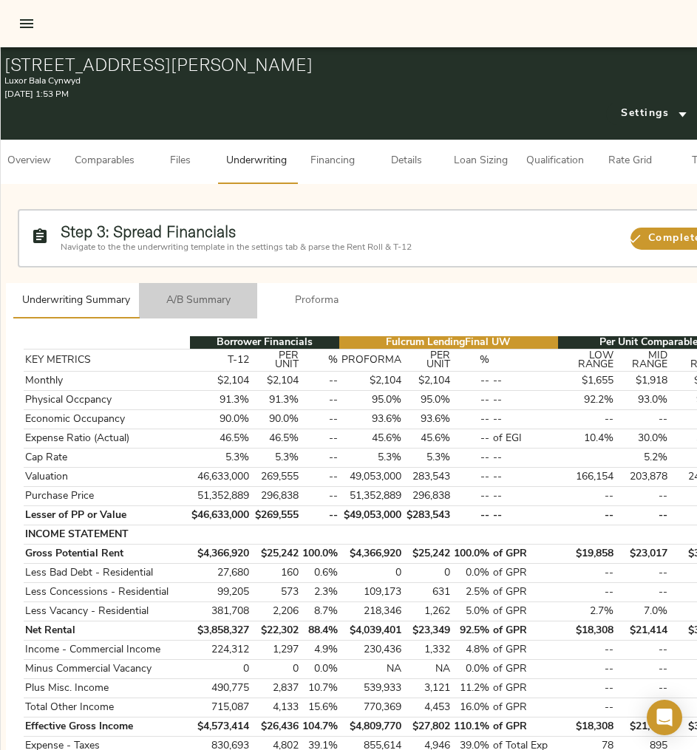
click at [212, 304] on span "A/B Summary" at bounding box center [198, 301] width 100 height 18
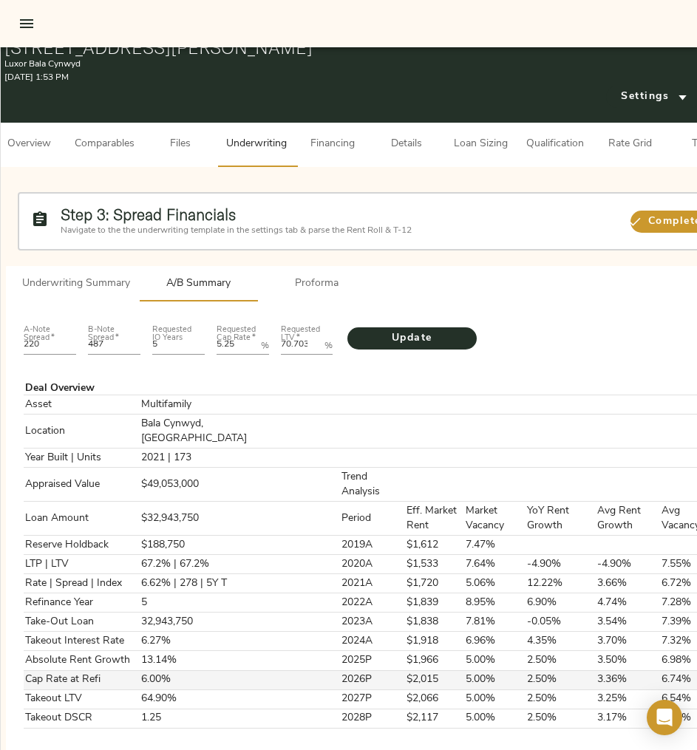
scroll to position [16, 9]
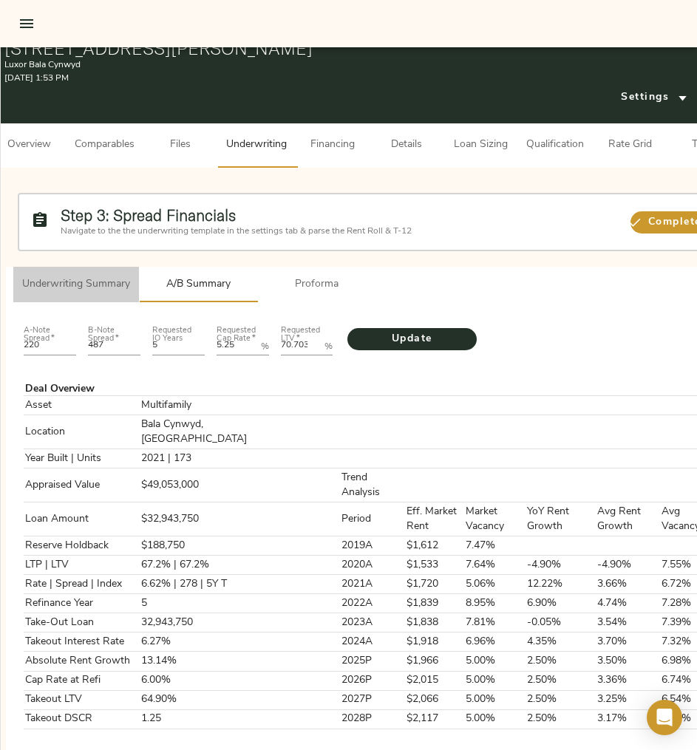
click at [81, 282] on span "Underwriting Summary" at bounding box center [76, 285] width 108 height 18
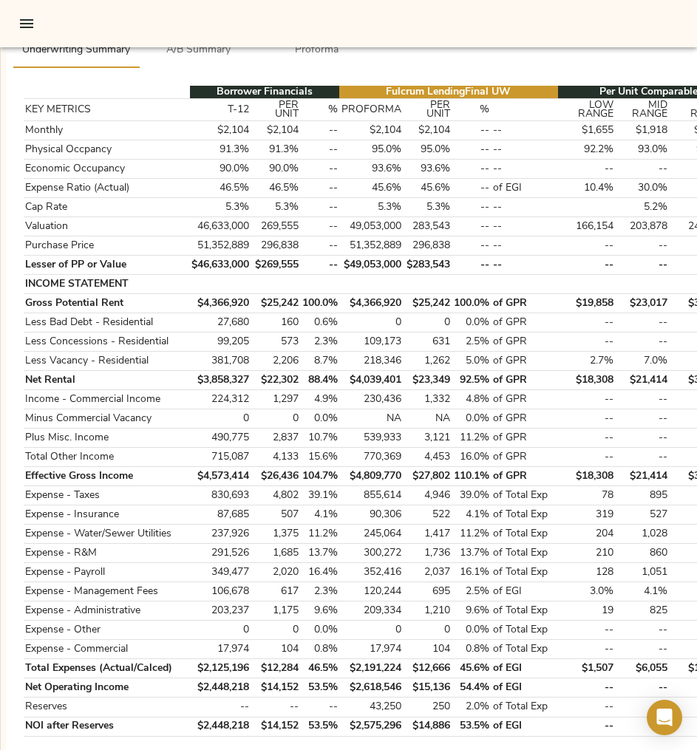
scroll to position [251, 9]
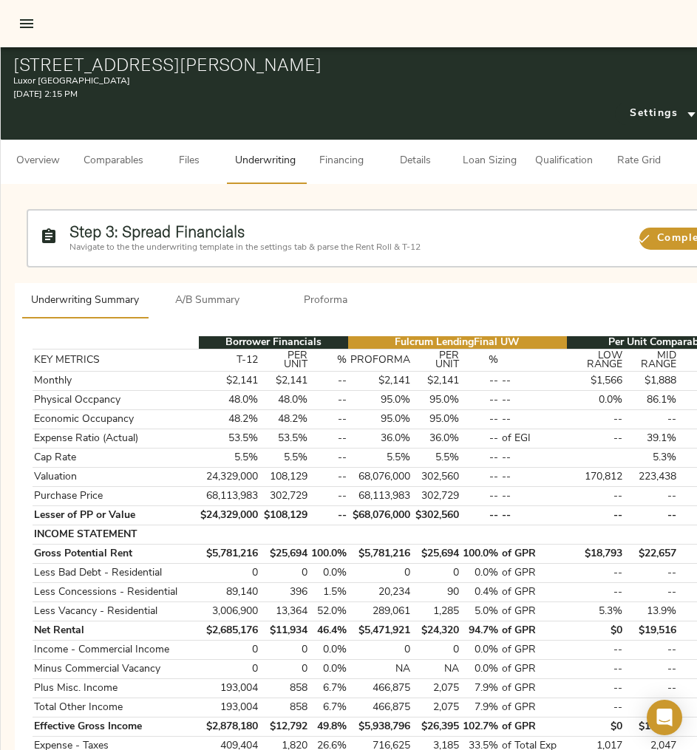
click at [200, 301] on span "A/B Summary" at bounding box center [207, 301] width 100 height 18
